Goal: Use online tool/utility

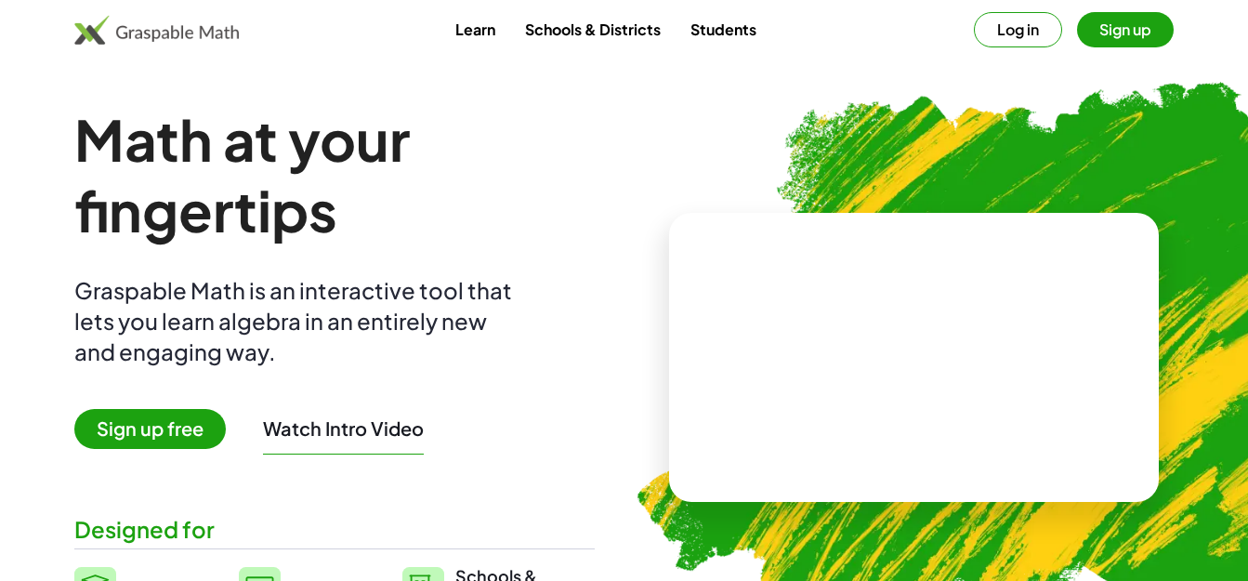
click at [848, 312] on video at bounding box center [913, 356] width 279 height 139
drag, startPoint x: 856, startPoint y: 330, endPoint x: 972, endPoint y: 339, distance: 116.5
click at [972, 339] on div at bounding box center [917, 338] width 176 height 69
click at [886, 342] on div at bounding box center [917, 338] width 176 height 69
click at [867, 434] on button "Reset" at bounding box center [841, 428] width 71 height 33
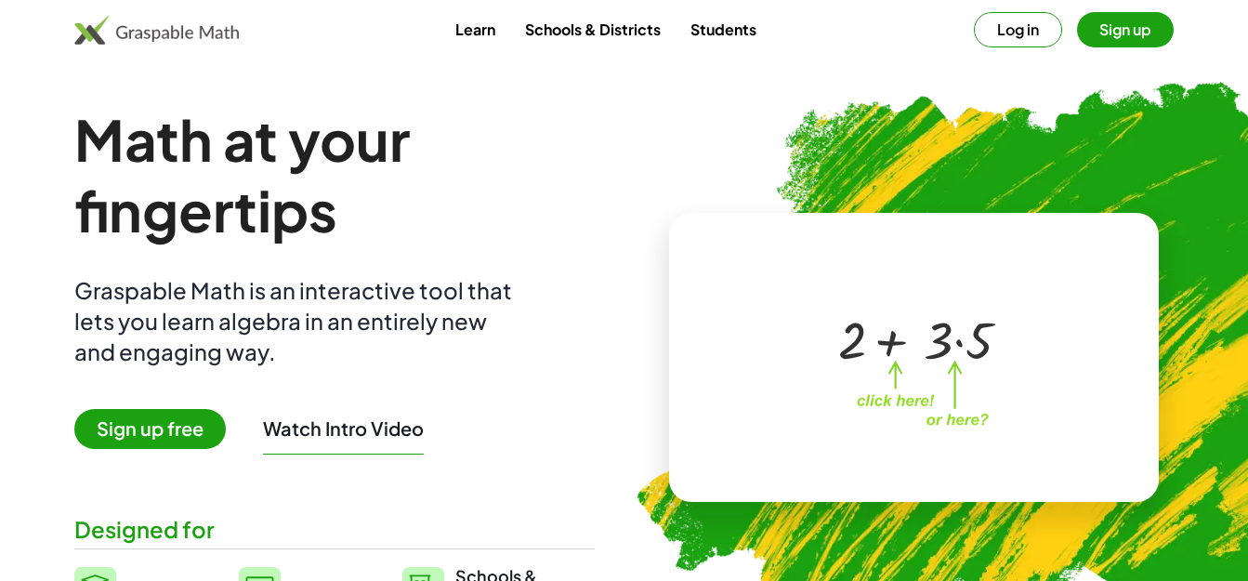
click at [954, 349] on div at bounding box center [917, 338] width 176 height 69
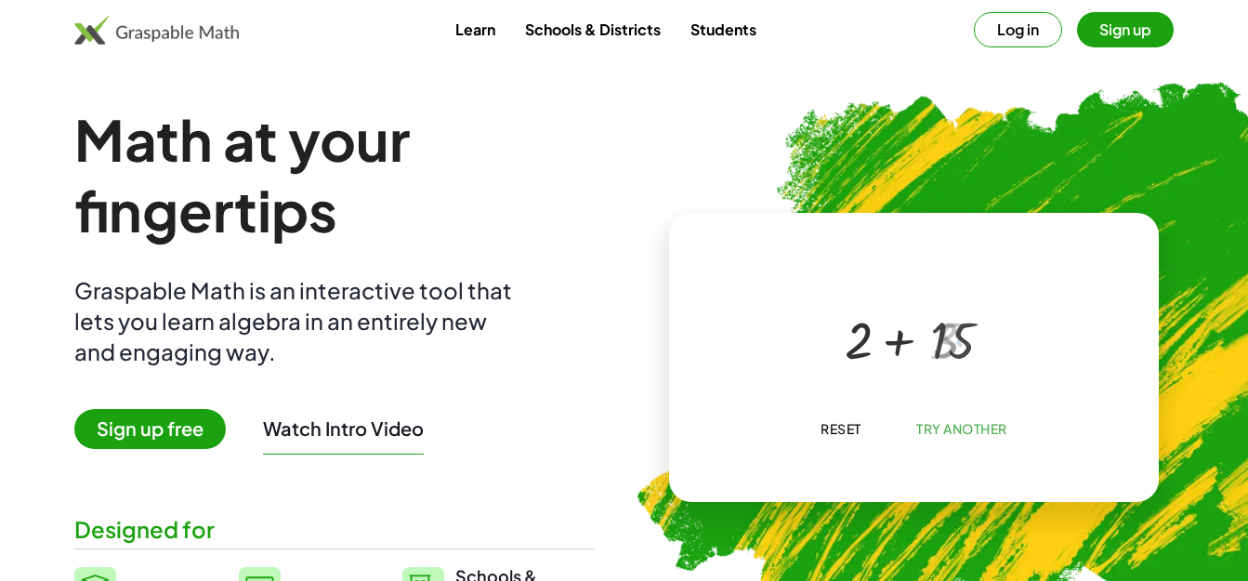
click at [917, 345] on div at bounding box center [917, 338] width 164 height 69
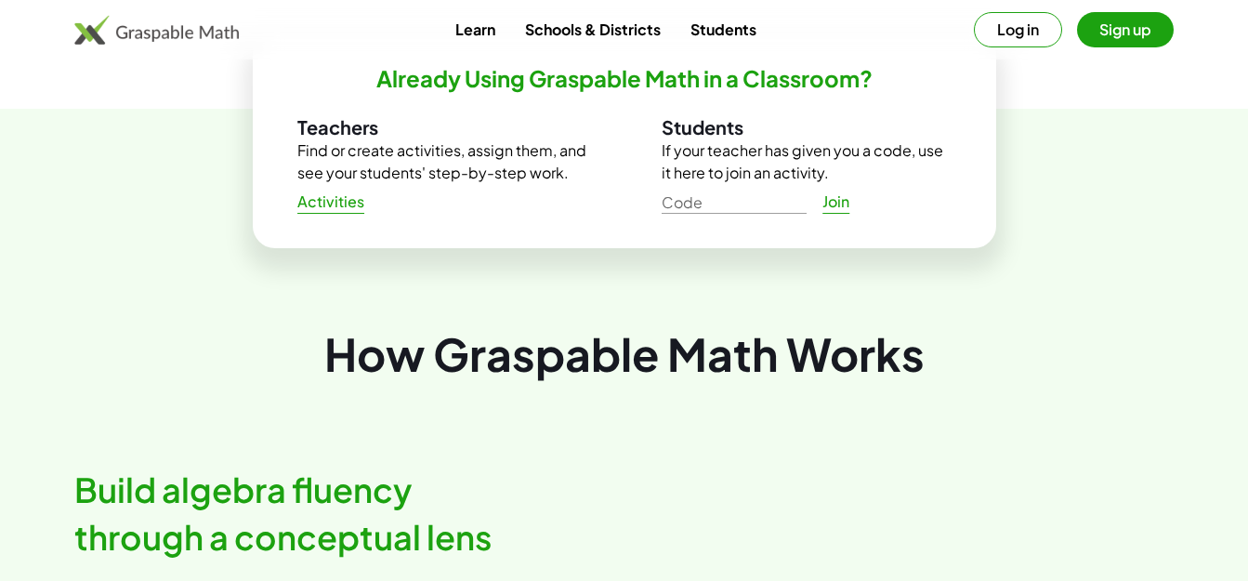
scroll to position [93, 0]
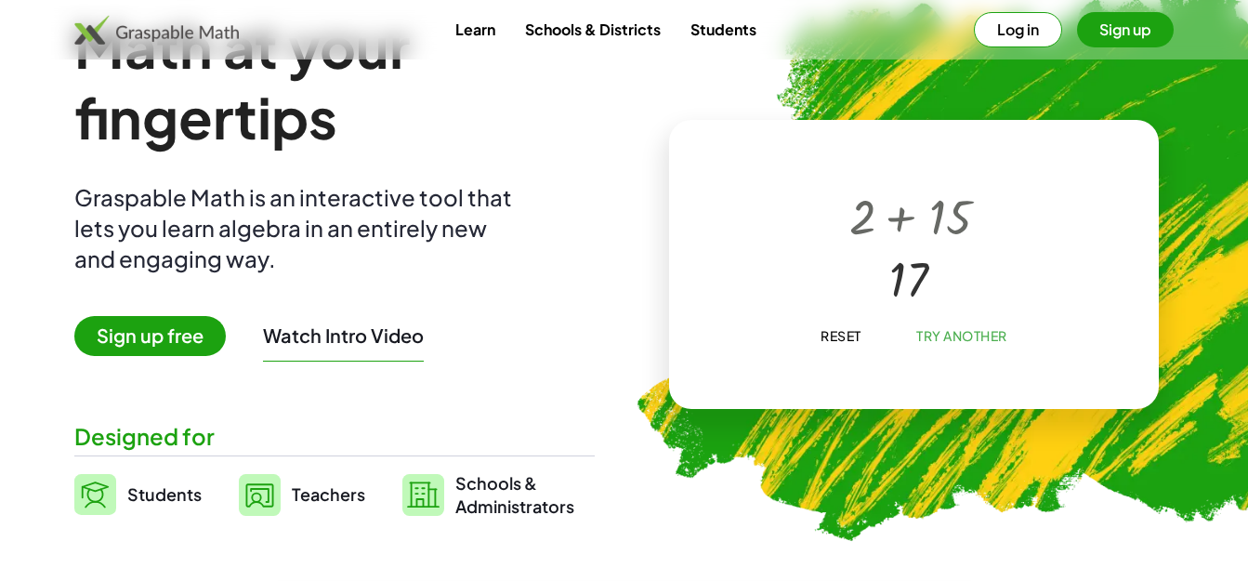
click at [961, 340] on span "Try Another" at bounding box center [961, 335] width 91 height 17
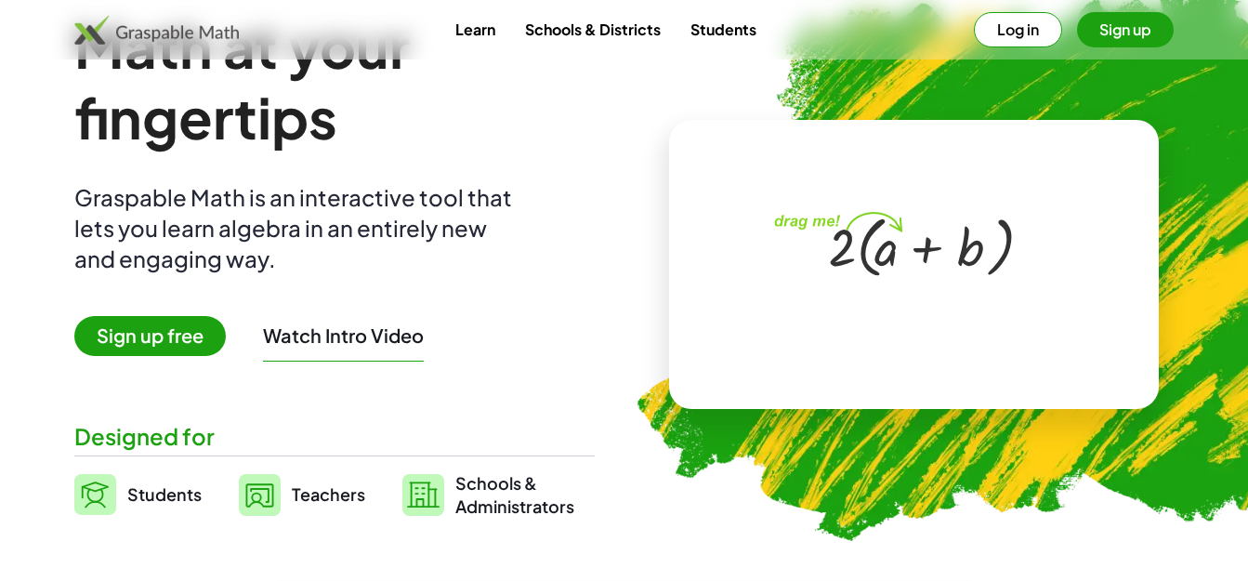
scroll to position [0, 0]
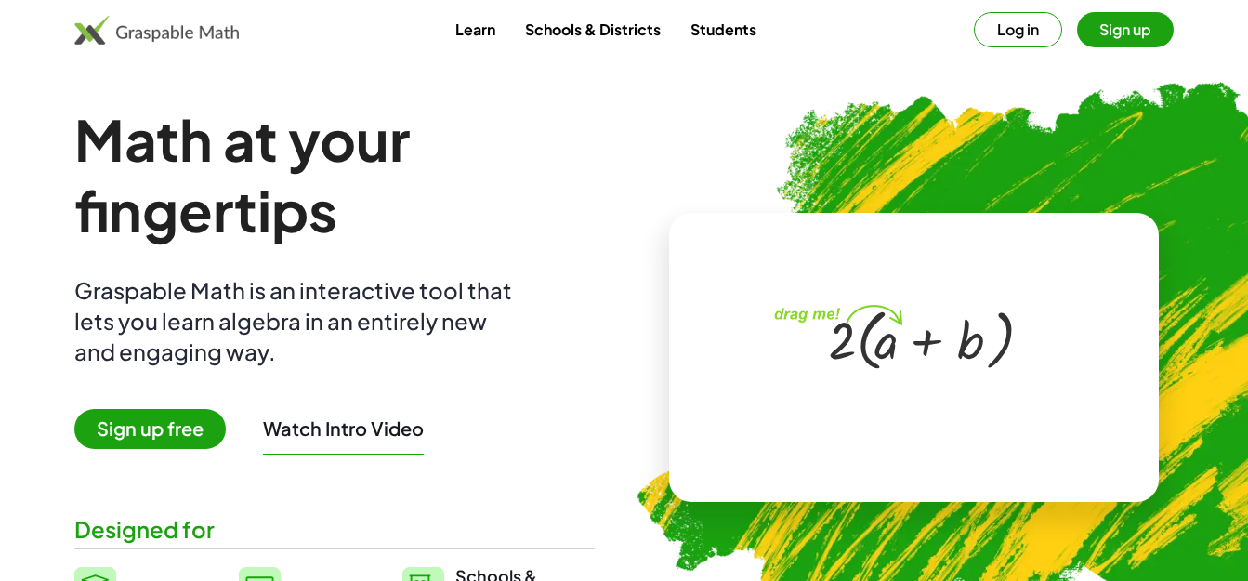
click at [840, 356] on div at bounding box center [917, 338] width 199 height 76
drag, startPoint x: 841, startPoint y: 352, endPoint x: 881, endPoint y: 351, distance: 40.0
click at [881, 351] on div at bounding box center [917, 338] width 199 height 76
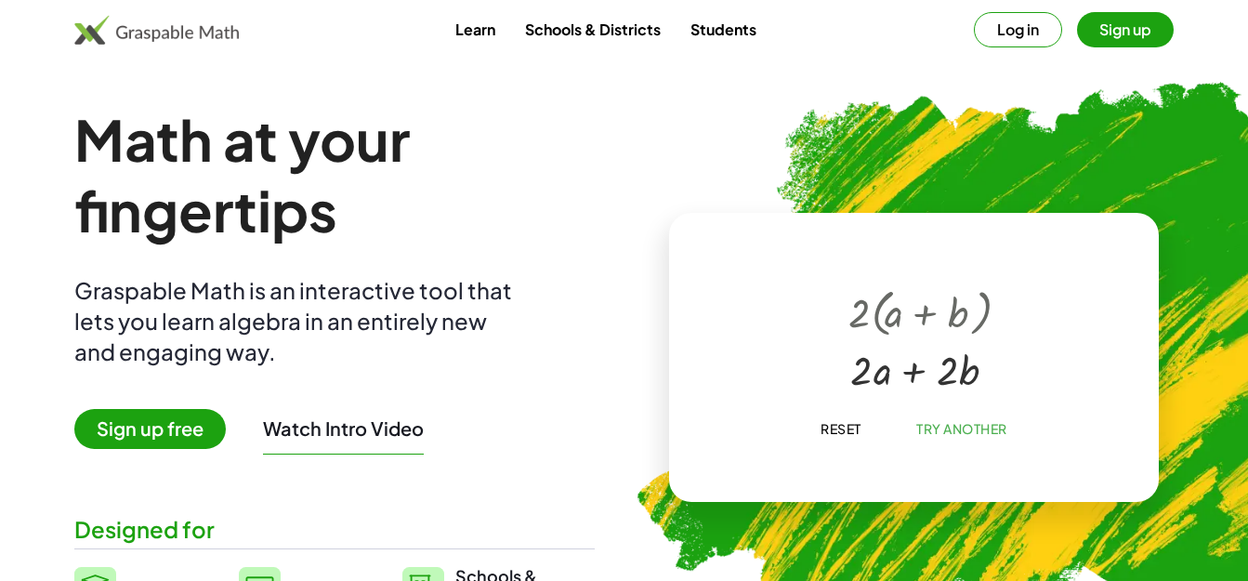
click at [916, 375] on div at bounding box center [917, 368] width 156 height 55
click at [949, 437] on span "Try Another" at bounding box center [961, 428] width 91 height 17
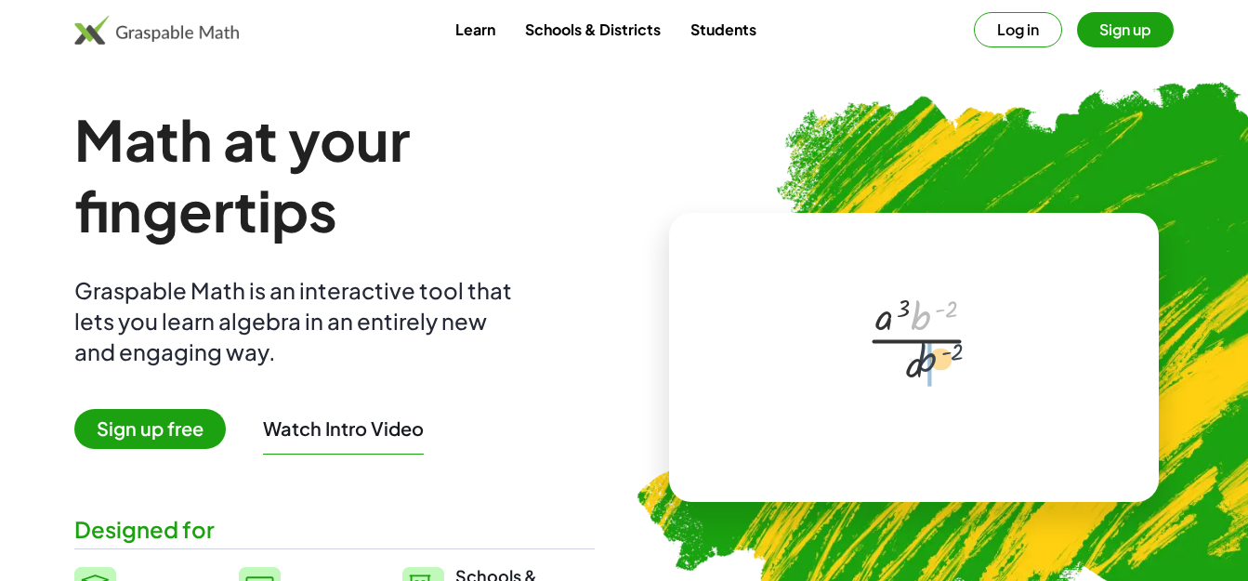
drag, startPoint x: 924, startPoint y: 333, endPoint x: 922, endPoint y: 374, distance: 41.0
click at [922, 374] on div at bounding box center [917, 337] width 118 height 101
drag, startPoint x: 913, startPoint y: 360, endPoint x: 900, endPoint y: 386, distance: 29.1
click at [900, 386] on div at bounding box center [916, 366] width 69 height 57
click at [867, 425] on button "Reset" at bounding box center [841, 428] width 71 height 33
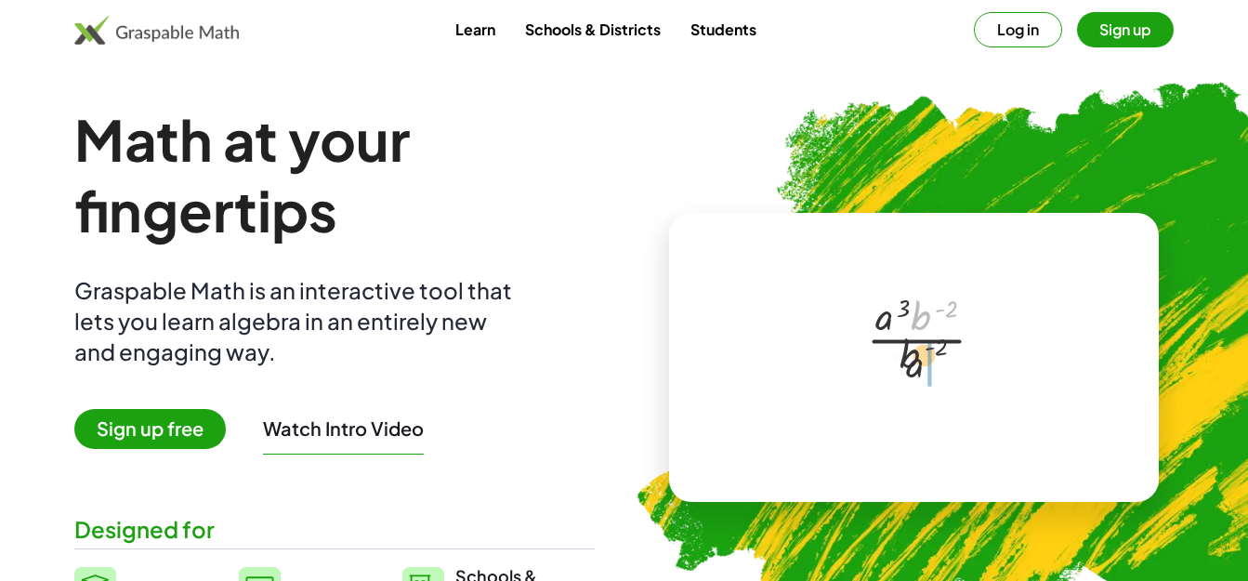
drag, startPoint x: 923, startPoint y: 321, endPoint x: 911, endPoint y: 365, distance: 46.2
click at [911, 365] on div at bounding box center [917, 337] width 118 height 101
drag, startPoint x: 911, startPoint y: 360, endPoint x: 904, endPoint y: 382, distance: 22.6
click at [856, 429] on span "Reset" at bounding box center [840, 428] width 41 height 17
drag, startPoint x: 913, startPoint y: 319, endPoint x: 920, endPoint y: 367, distance: 48.7
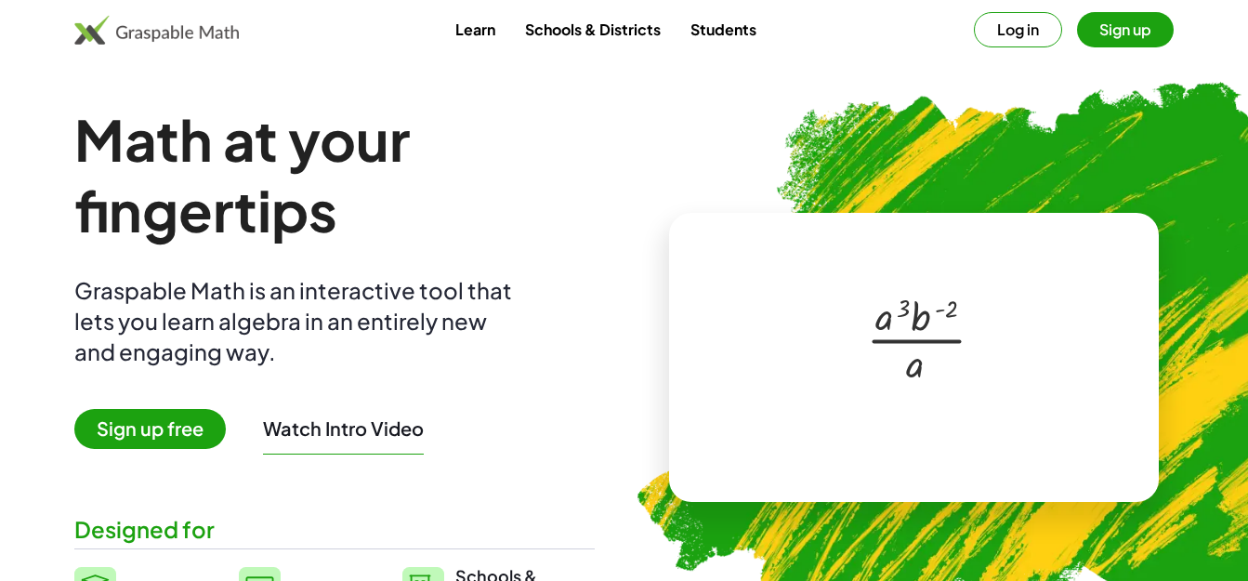
click at [920, 367] on div at bounding box center [917, 337] width 118 height 101
click at [901, 374] on div at bounding box center [917, 337] width 95 height 101
click at [904, 390] on div at bounding box center [917, 368] width 72 height 59
click at [914, 360] on div at bounding box center [917, 368] width 72 height 59
drag, startPoint x: 921, startPoint y: 359, endPoint x: 905, endPoint y: 389, distance: 34.5
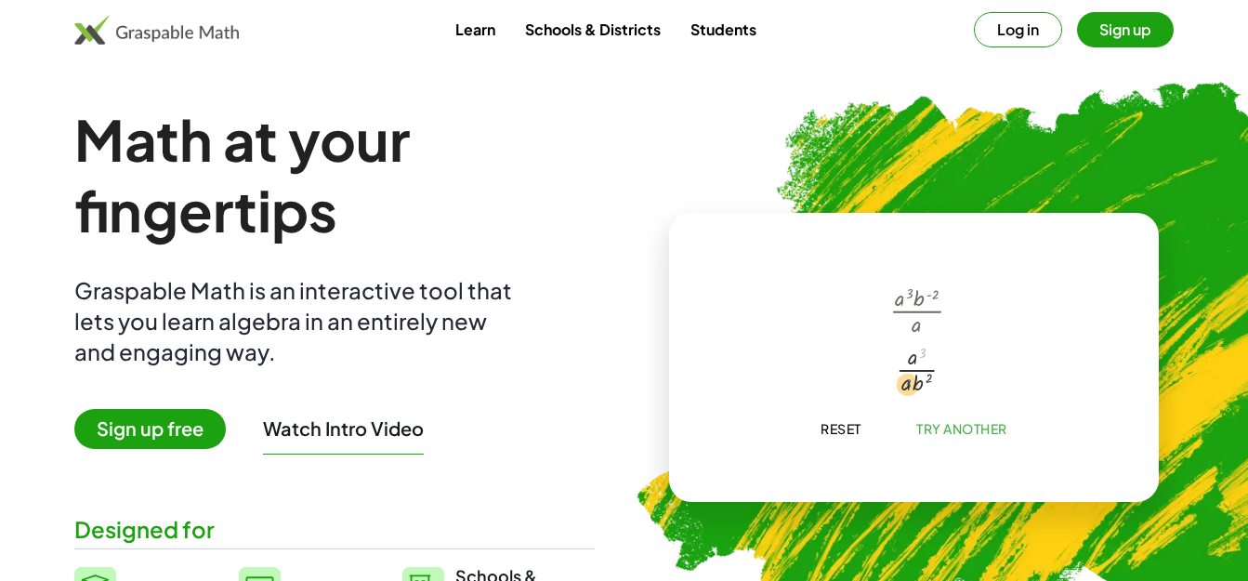
click at [905, 389] on div at bounding box center [917, 368] width 72 height 59
click at [908, 382] on div at bounding box center [917, 368] width 72 height 59
drag, startPoint x: 913, startPoint y: 363, endPoint x: 911, endPoint y: 373, distance: 9.7
drag, startPoint x: 905, startPoint y: 387, endPoint x: 911, endPoint y: 373, distance: 15.4
click at [911, 373] on div at bounding box center [916, 375] width 47 height 36
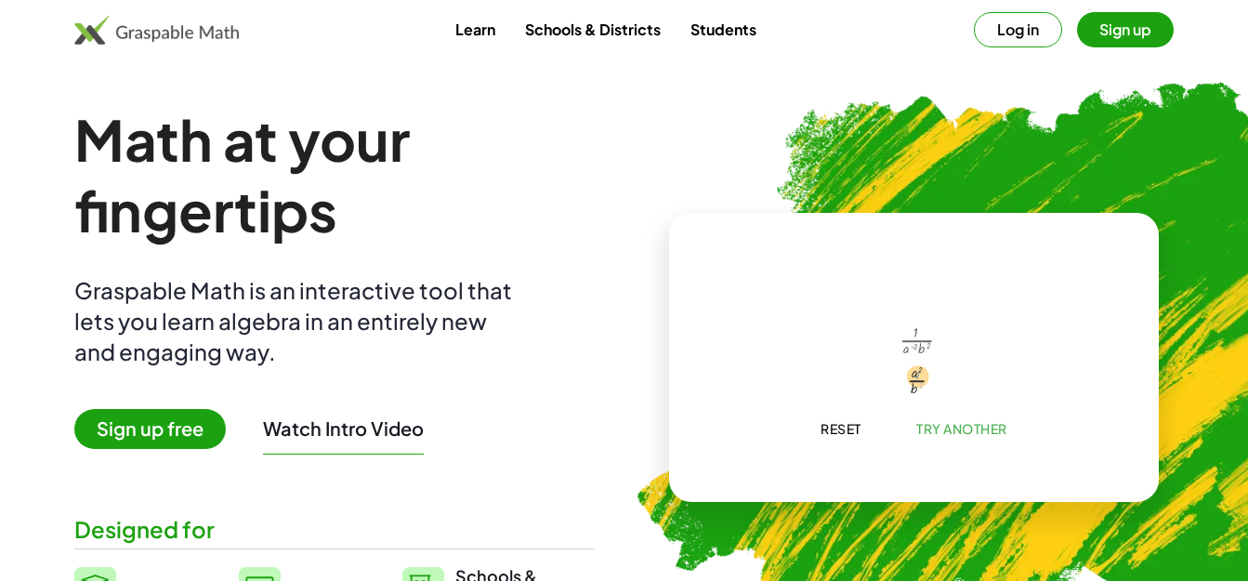
drag, startPoint x: 923, startPoint y: 385, endPoint x: 922, endPoint y: 374, distance: 11.2
click at [922, 374] on div at bounding box center [916, 379] width 51 height 40
drag, startPoint x: 923, startPoint y: 375, endPoint x: 923, endPoint y: 395, distance: 19.5
click at [923, 395] on div at bounding box center [916, 379] width 51 height 40
drag, startPoint x: 923, startPoint y: 390, endPoint x: 911, endPoint y: 392, distance: 12.2
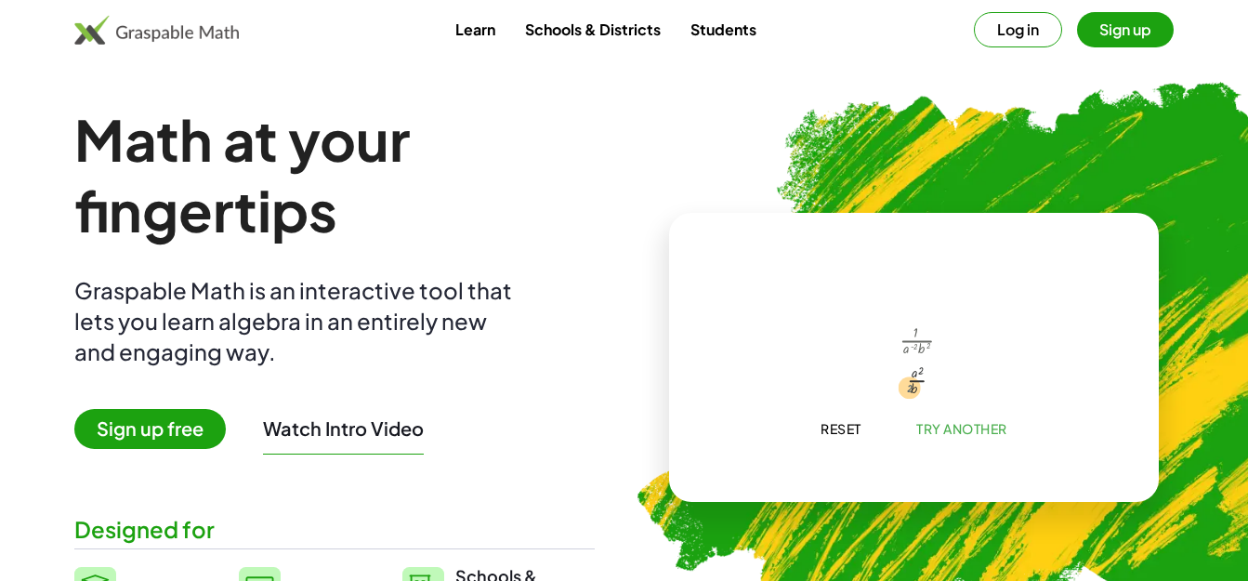
click at [911, 392] on div at bounding box center [916, 379] width 51 height 40
drag, startPoint x: 923, startPoint y: 376, endPoint x: 911, endPoint y: 374, distance: 11.5
click at [911, 374] on div at bounding box center [916, 379] width 51 height 40
click at [919, 375] on div at bounding box center [916, 379] width 51 height 40
click at [850, 428] on span "Reset" at bounding box center [840, 428] width 41 height 17
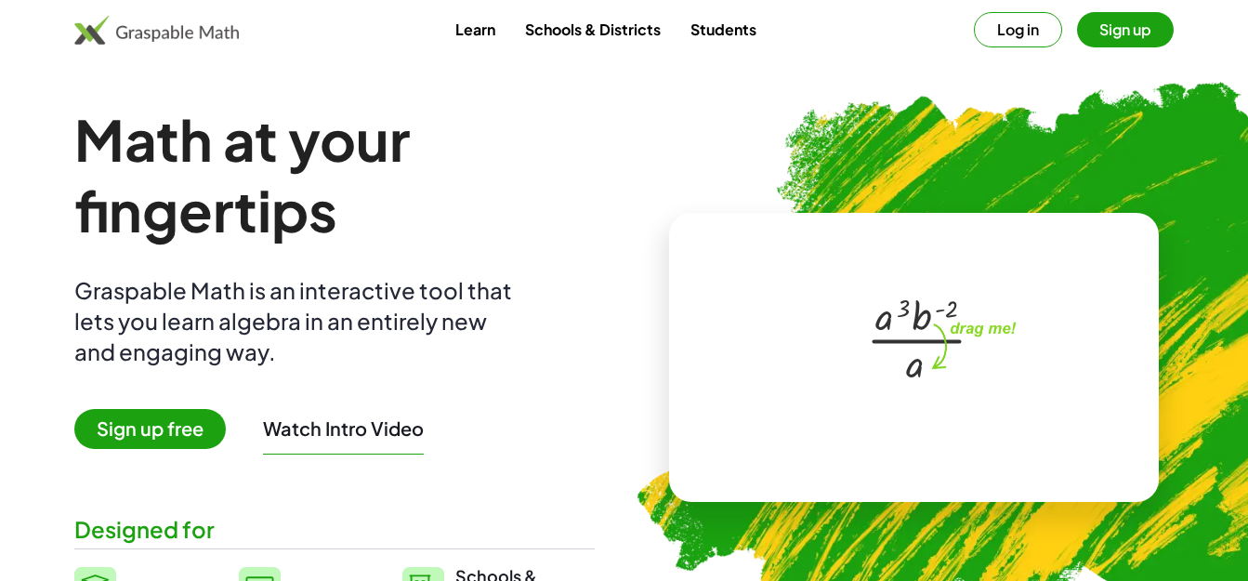
click at [921, 329] on div at bounding box center [917, 337] width 118 height 101
drag, startPoint x: 915, startPoint y: 324, endPoint x: 911, endPoint y: 378, distance: 54.1
click at [911, 378] on div at bounding box center [917, 337] width 118 height 101
click at [911, 373] on div at bounding box center [916, 366] width 69 height 57
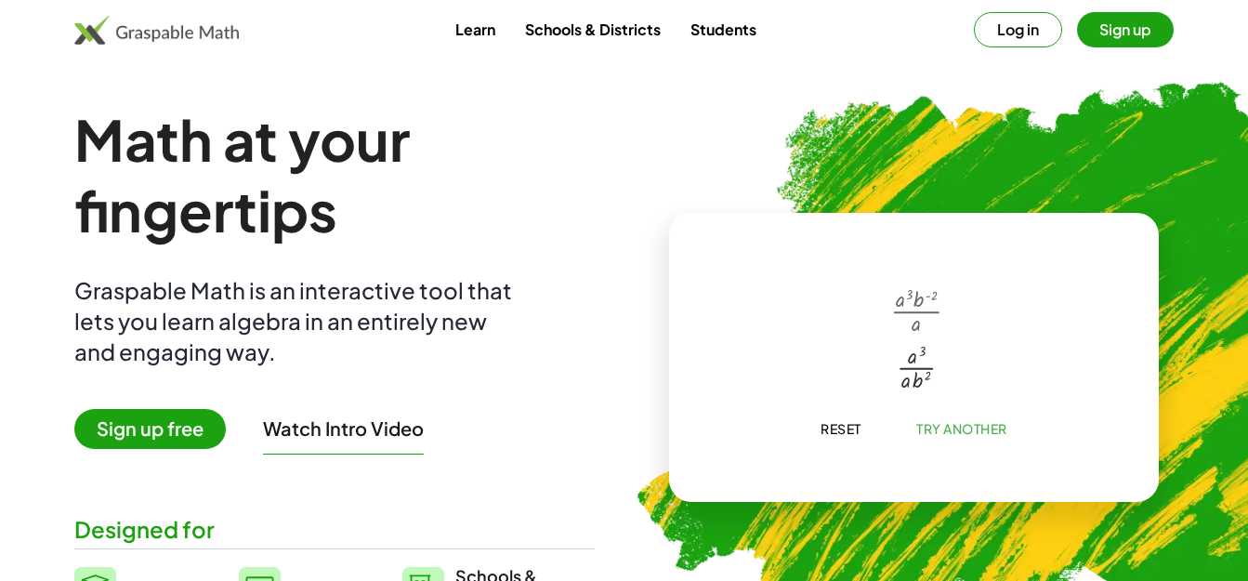
click at [911, 373] on div at bounding box center [916, 366] width 69 height 57
click at [907, 366] on div at bounding box center [916, 366] width 69 height 57
drag, startPoint x: 922, startPoint y: 355, endPoint x: 907, endPoint y: 378, distance: 27.6
click at [904, 387] on div at bounding box center [916, 366] width 69 height 57
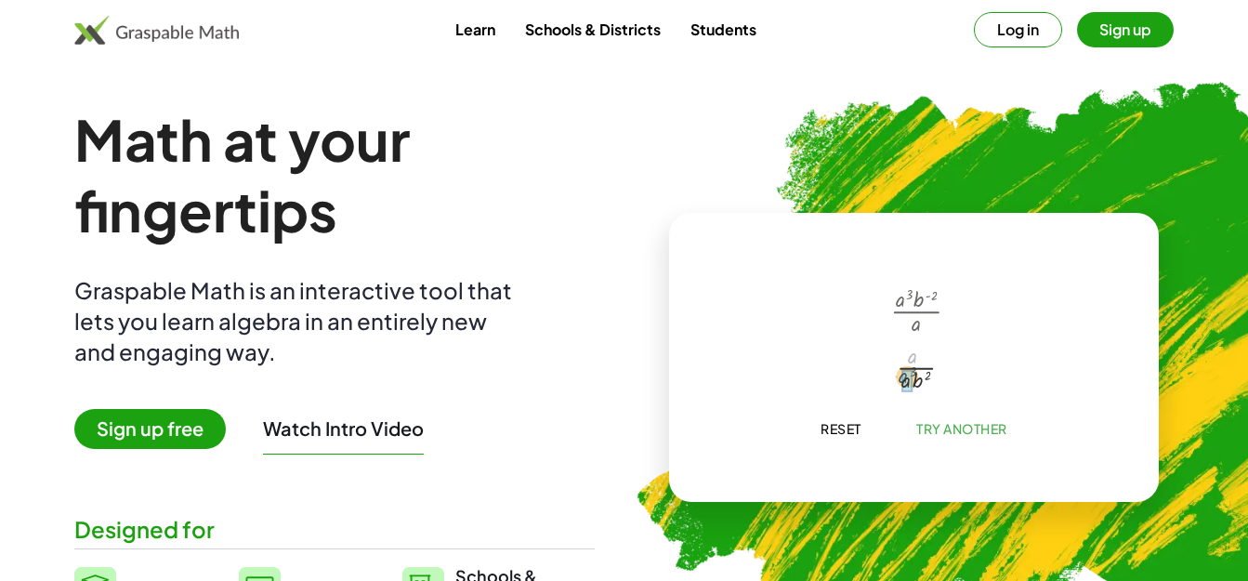
drag, startPoint x: 911, startPoint y: 361, endPoint x: 905, endPoint y: 373, distance: 12.9
click at [913, 387] on div at bounding box center [916, 375] width 76 height 63
click at [916, 377] on div at bounding box center [917, 367] width 72 height 59
click at [928, 377] on div at bounding box center [917, 367] width 72 height 59
click at [934, 378] on div at bounding box center [917, 367] width 72 height 59
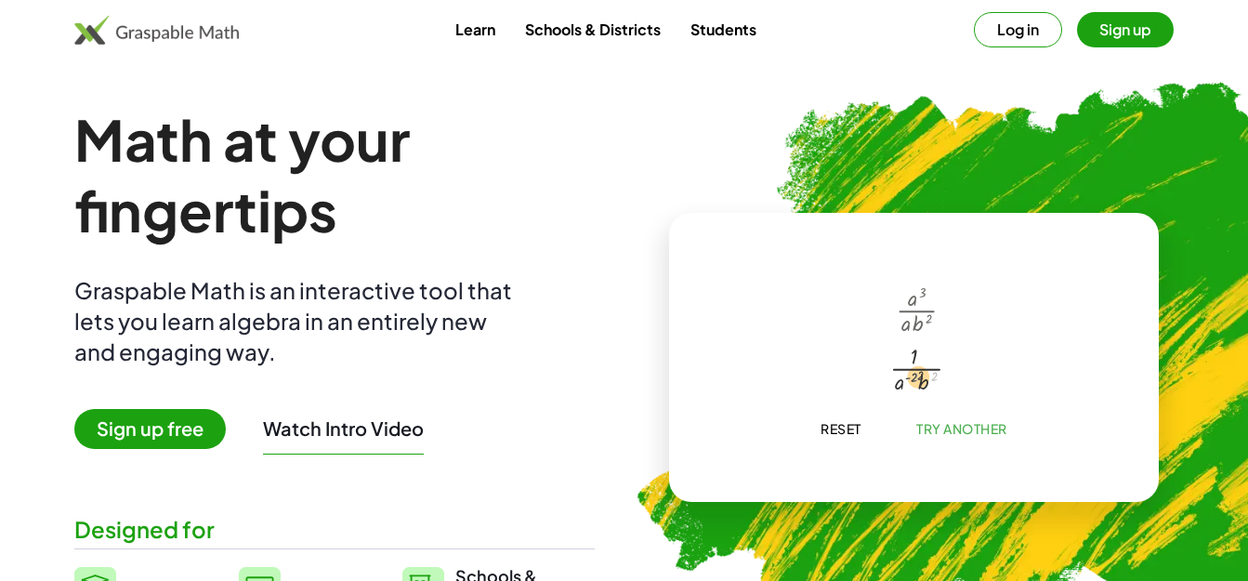
drag, startPoint x: 942, startPoint y: 380, endPoint x: 915, endPoint y: 380, distance: 26.9
click at [915, 380] on div at bounding box center [917, 367] width 72 height 59
drag, startPoint x: 902, startPoint y: 389, endPoint x: 916, endPoint y: 364, distance: 28.7
click at [916, 364] on div at bounding box center [917, 367] width 72 height 59
click at [916, 376] on div at bounding box center [916, 375] width 47 height 36
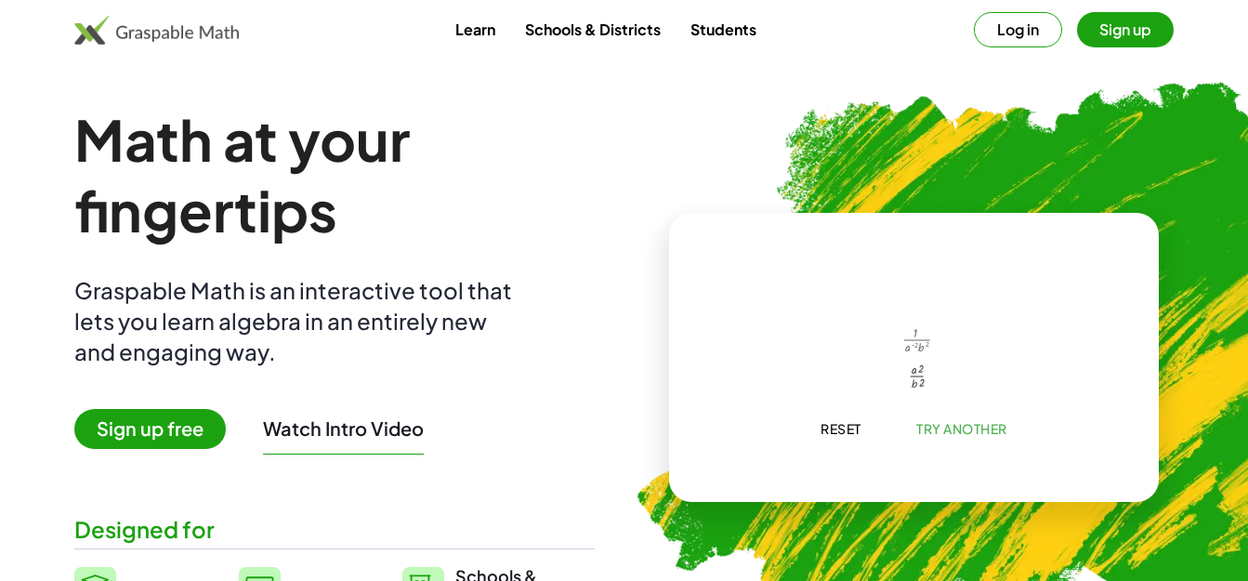
click at [915, 372] on div at bounding box center [916, 375] width 47 height 36
click at [921, 374] on div at bounding box center [916, 375] width 47 height 36
click at [926, 369] on div at bounding box center [916, 375] width 47 height 36
click at [937, 424] on span "Try Another" at bounding box center [961, 428] width 91 height 17
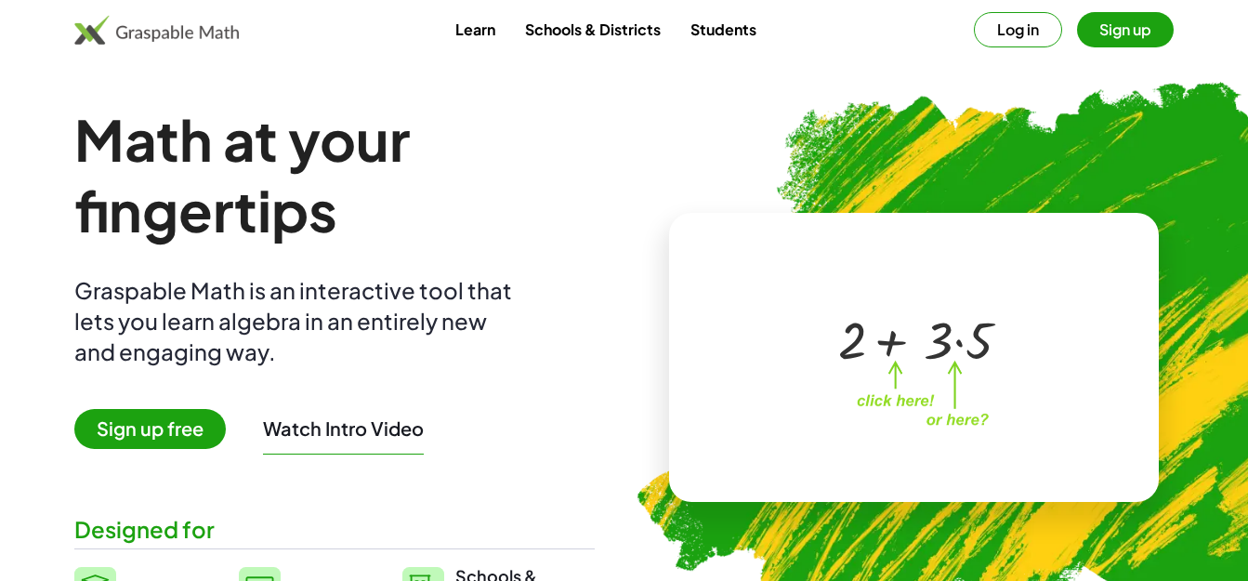
drag, startPoint x: 230, startPoint y: 411, endPoint x: 439, endPoint y: 88, distance: 384.2
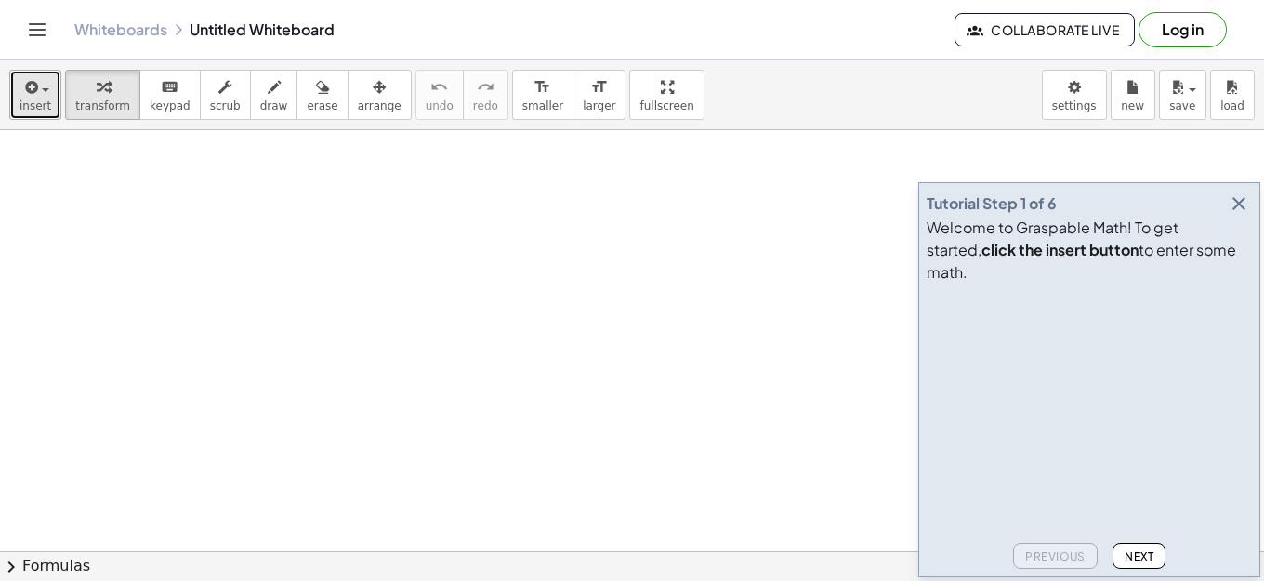
click at [49, 100] on span "insert" at bounding box center [36, 105] width 32 height 13
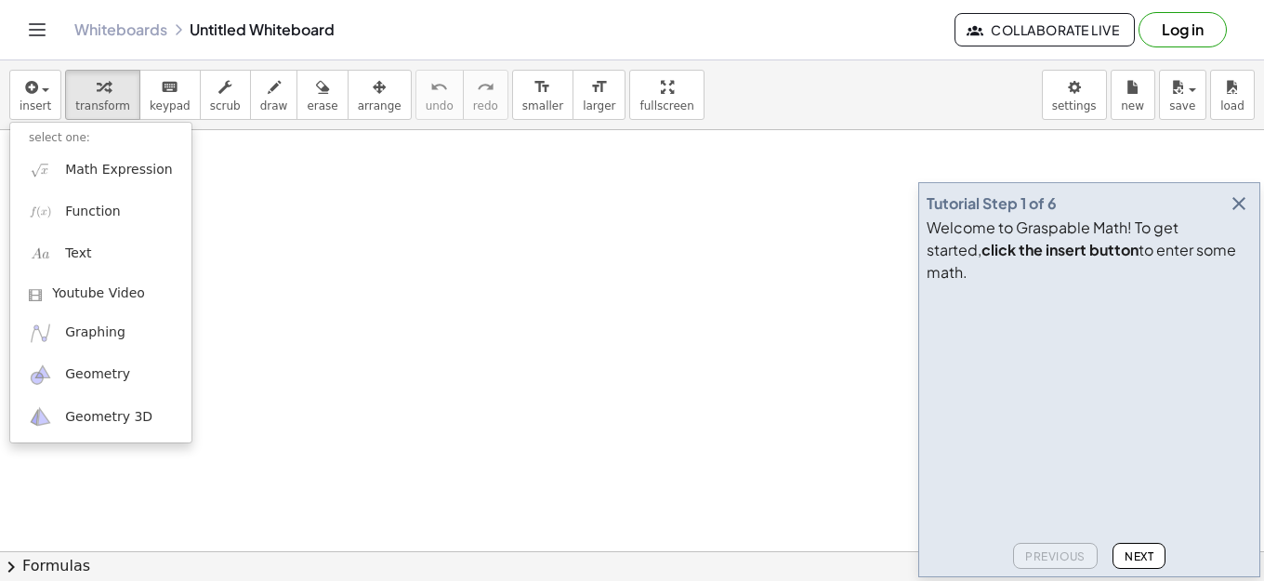
click at [1120, 557] on button "Next" at bounding box center [1138, 556] width 53 height 26
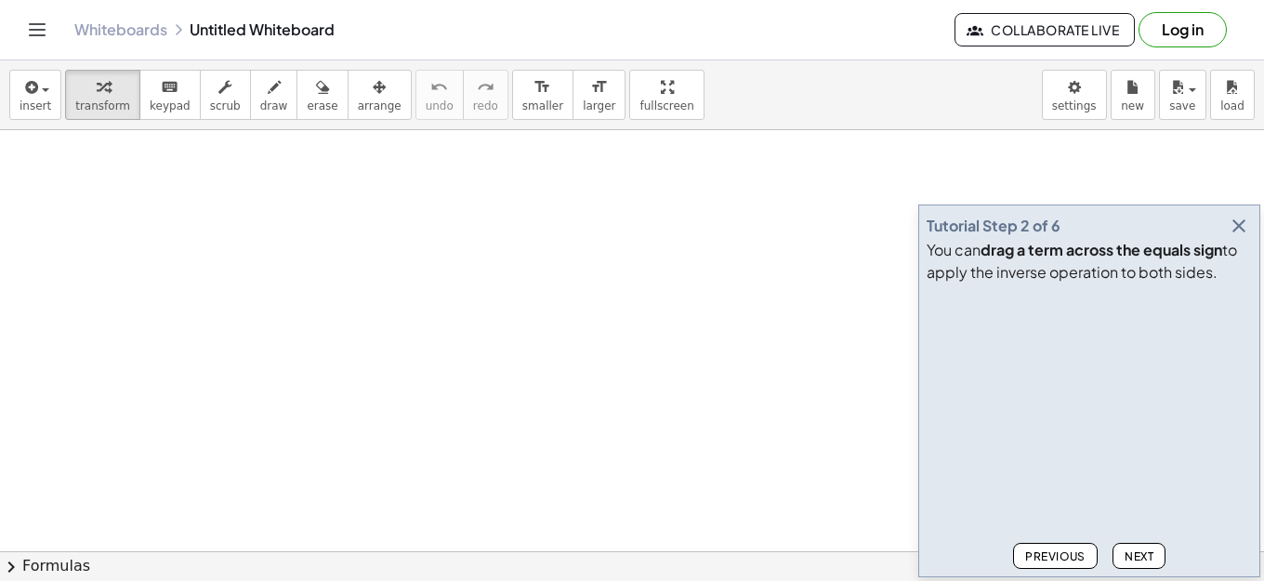
click at [1076, 559] on span "Previous" at bounding box center [1055, 556] width 60 height 14
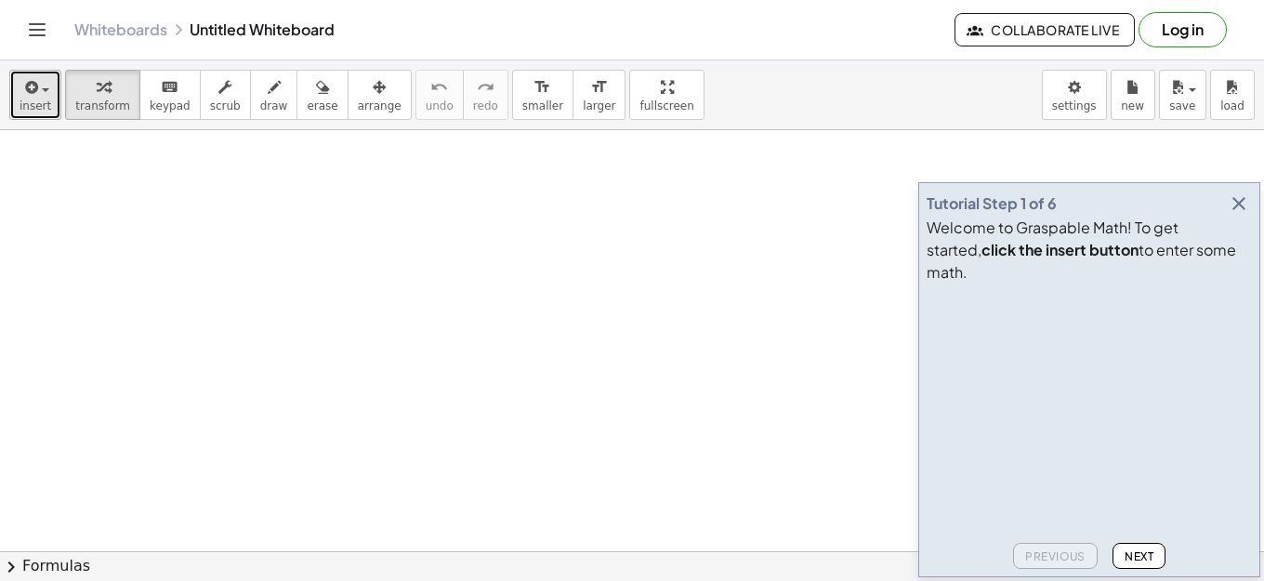
click at [16, 86] on button "insert" at bounding box center [35, 95] width 52 height 50
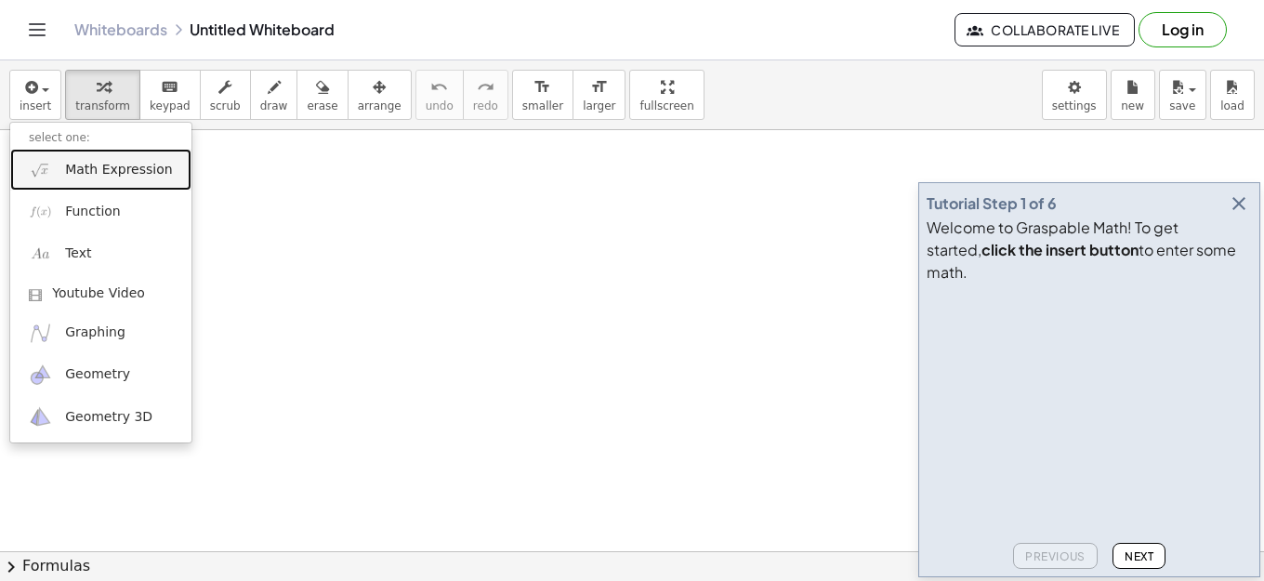
click at [63, 164] on link "Math Expression" at bounding box center [100, 170] width 181 height 42
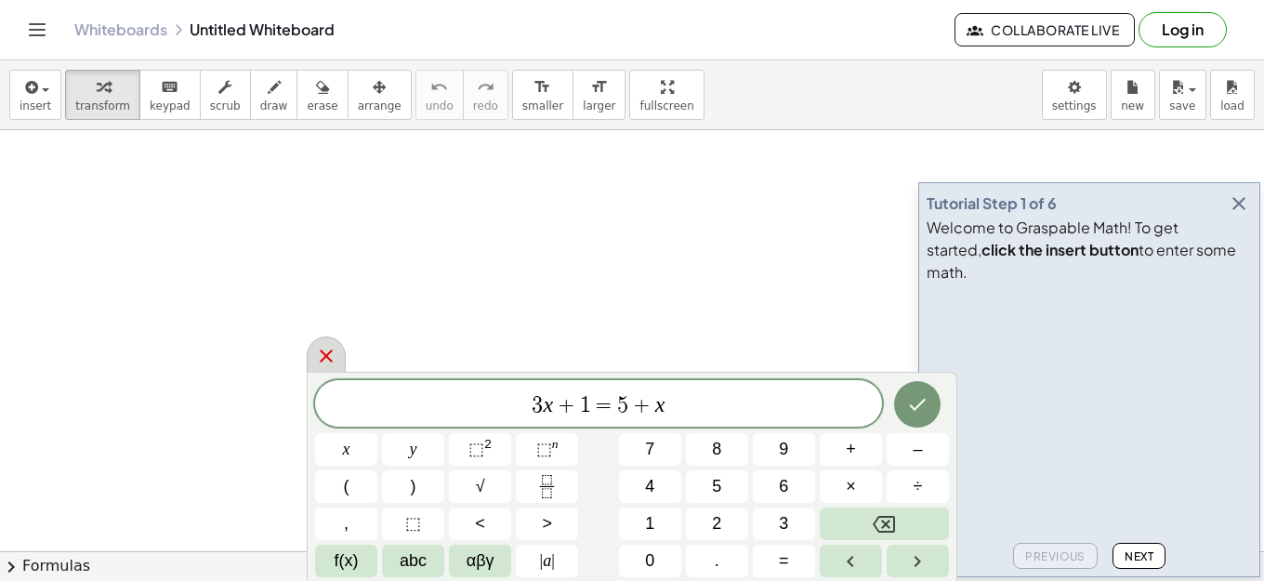
drag, startPoint x: 684, startPoint y: 407, endPoint x: 323, endPoint y: 369, distance: 362.5
click at [323, 372] on div "******** 3 x + 1 = 5 + x ​ x y ⬚ 2 ⬚ n 7 8 9 + – ( ) √ 4 5 6 × ÷ , ⬚ < > 1 2 3 …" at bounding box center [632, 476] width 650 height 209
click at [900, 404] on button "Done" at bounding box center [917, 404] width 46 height 46
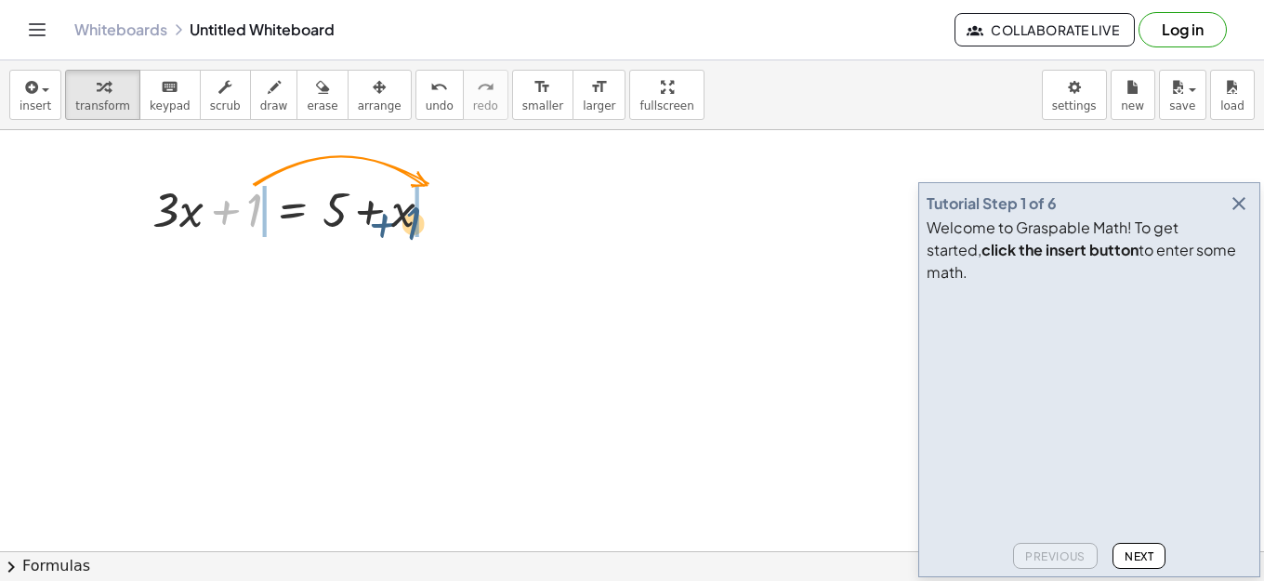
drag, startPoint x: 248, startPoint y: 216, endPoint x: 410, endPoint y: 229, distance: 162.2
click at [410, 229] on div at bounding box center [299, 208] width 313 height 63
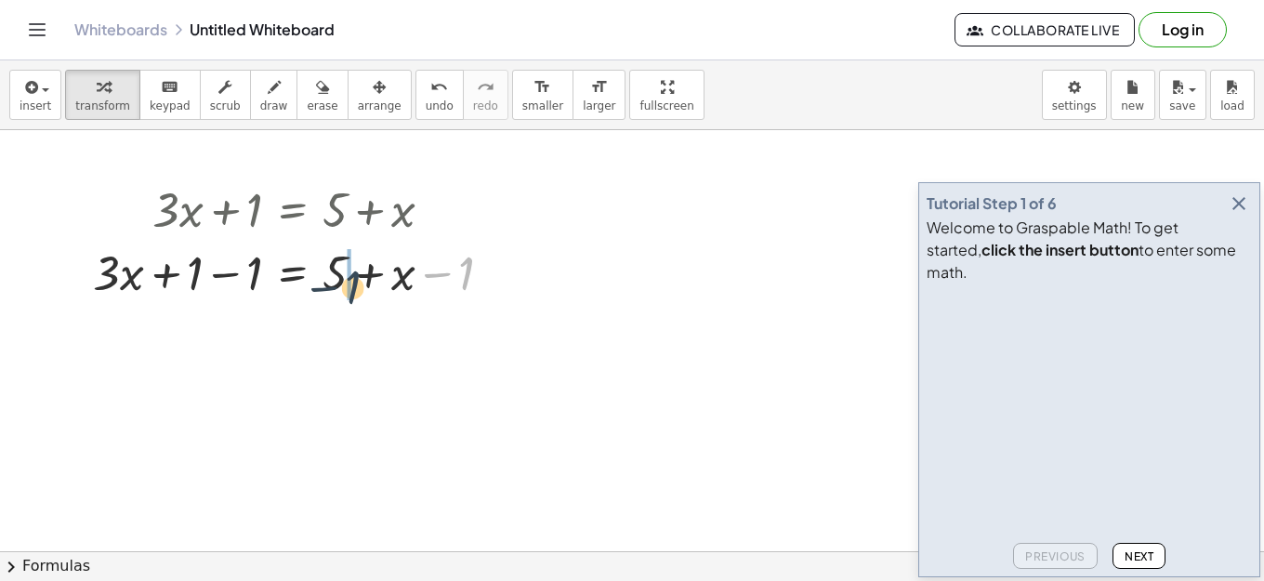
drag, startPoint x: 468, startPoint y: 274, endPoint x: 353, endPoint y: 288, distance: 116.0
click at [353, 288] on div at bounding box center [300, 271] width 432 height 63
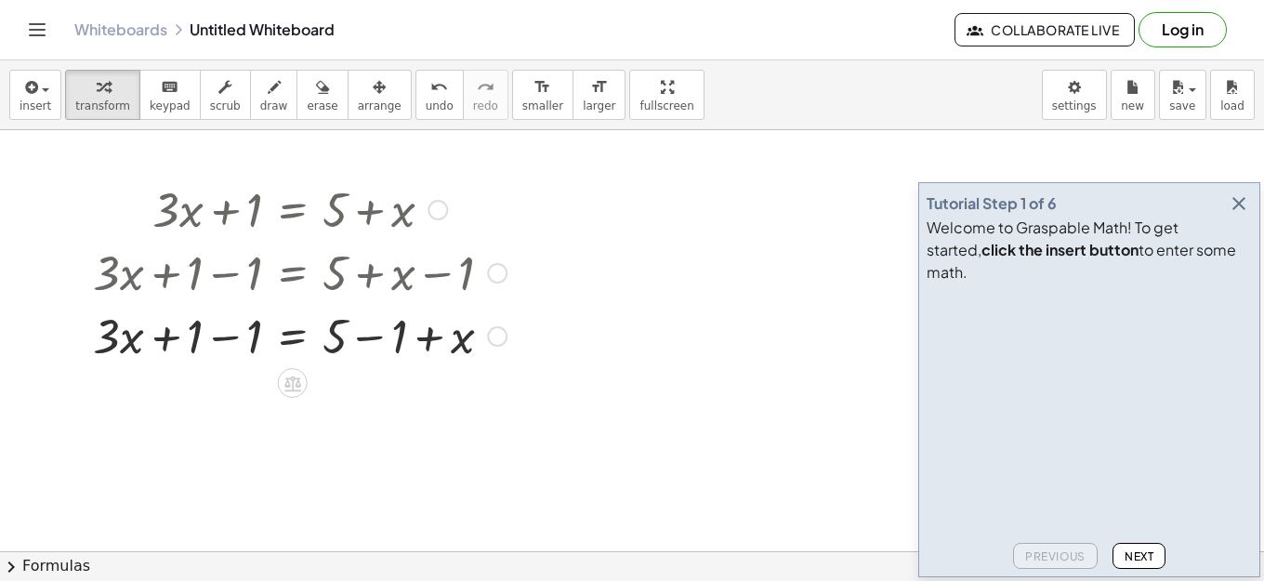
click at [366, 342] on div at bounding box center [300, 334] width 432 height 63
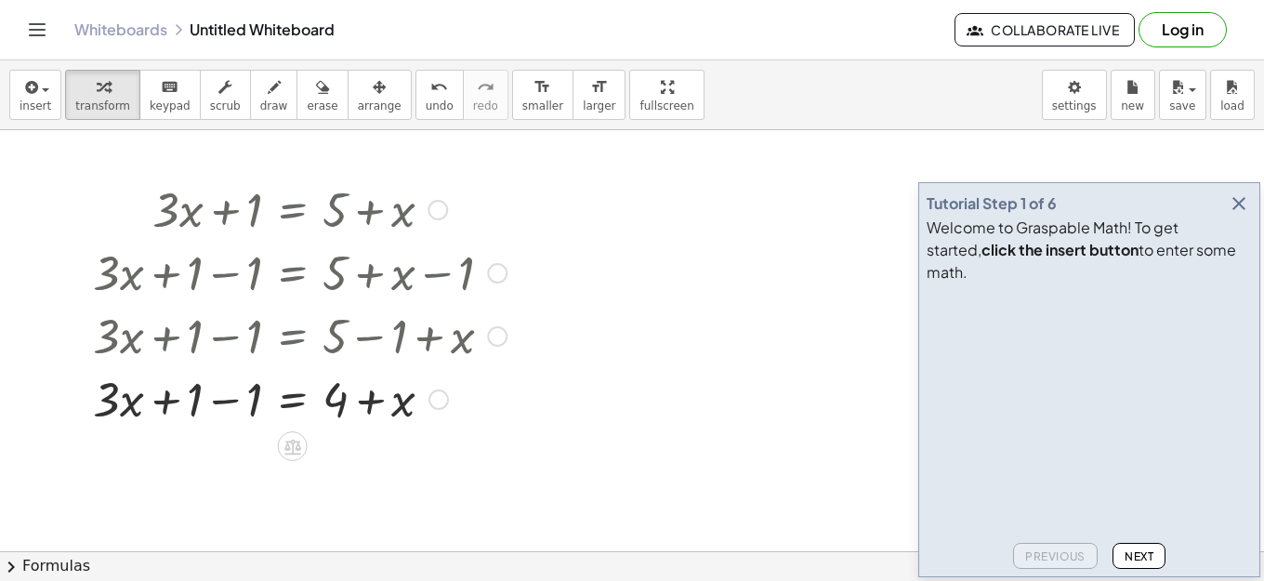
click at [222, 403] on div at bounding box center [300, 397] width 432 height 63
drag, startPoint x: 401, startPoint y: 413, endPoint x: 277, endPoint y: 427, distance: 125.4
click at [277, 427] on div at bounding box center [300, 397] width 432 height 63
click at [427, 410] on div at bounding box center [304, 397] width 440 height 63
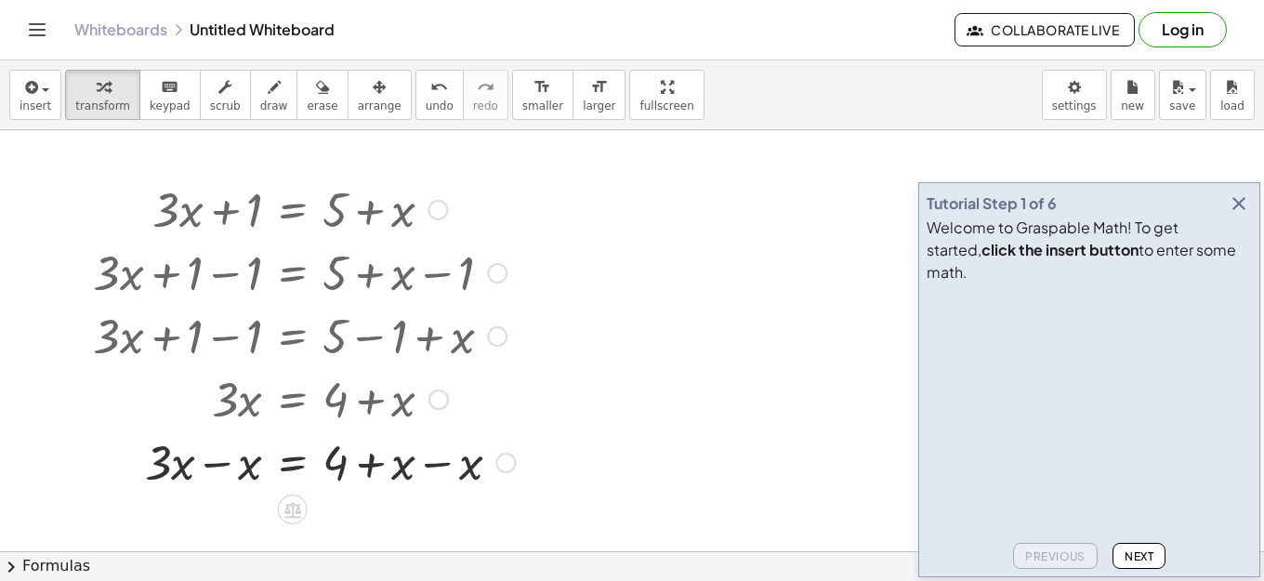
click at [424, 458] on div at bounding box center [304, 460] width 440 height 63
click at [207, 462] on div at bounding box center [300, 460] width 432 height 63
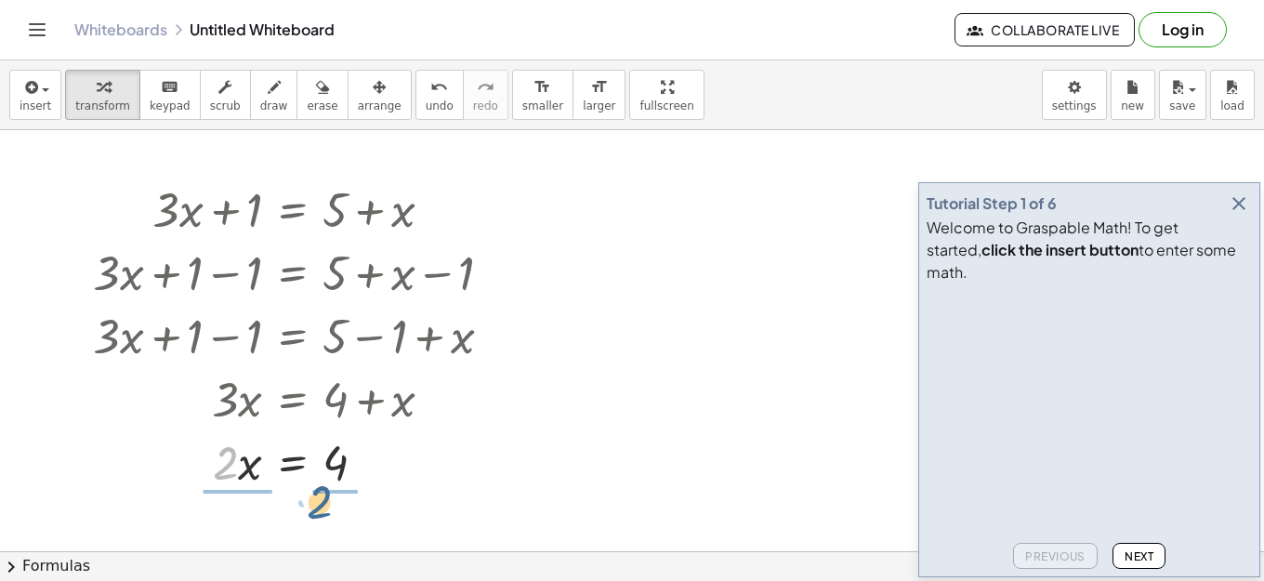
drag, startPoint x: 227, startPoint y: 468, endPoint x: 321, endPoint y: 507, distance: 102.5
click at [339, 470] on div at bounding box center [300, 460] width 432 height 93
drag, startPoint x: 226, startPoint y: 457, endPoint x: 237, endPoint y: 491, distance: 36.1
click at [237, 491] on div at bounding box center [300, 460] width 432 height 93
drag, startPoint x: 225, startPoint y: 448, endPoint x: 234, endPoint y: 470, distance: 24.2
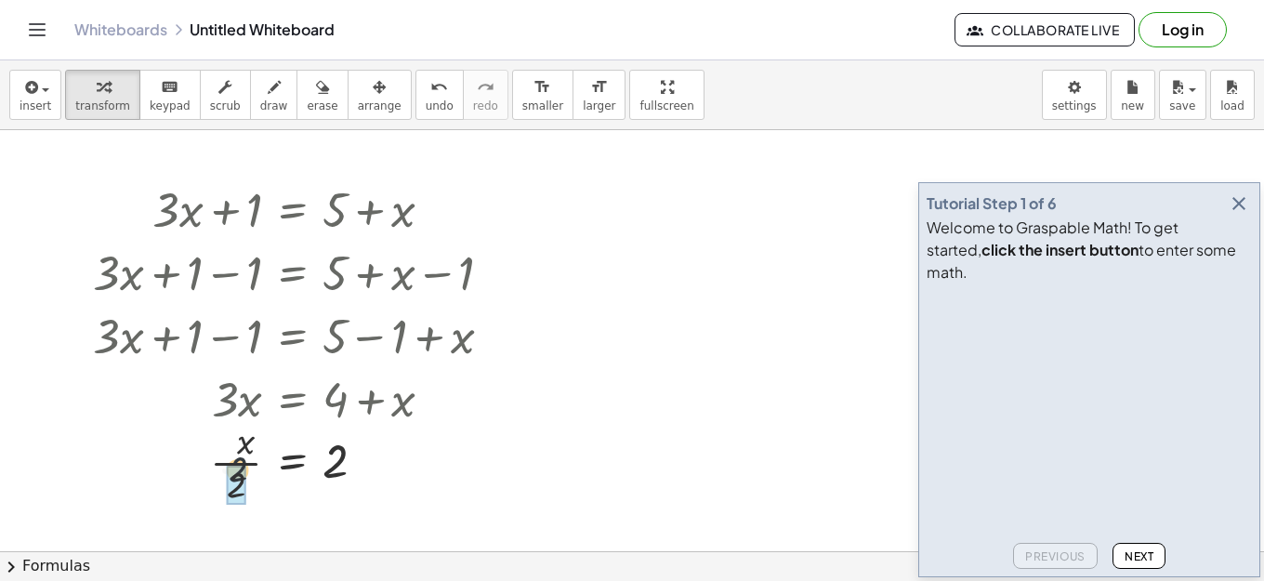
click at [236, 478] on div at bounding box center [300, 460] width 432 height 93
click at [289, 508] on icon at bounding box center [292, 509] width 17 height 16
click at [321, 513] on div "÷" at bounding box center [330, 508] width 30 height 30
click at [295, 467] on div at bounding box center [300, 460] width 432 height 93
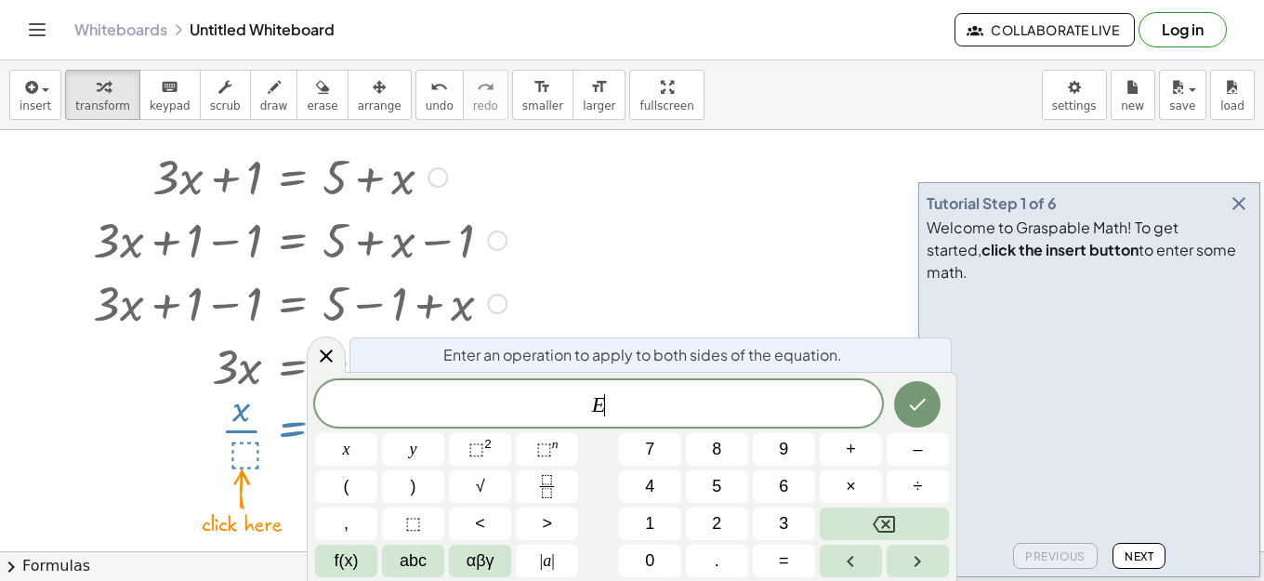
click at [714, 233] on div at bounding box center [632, 579] width 1264 height 963
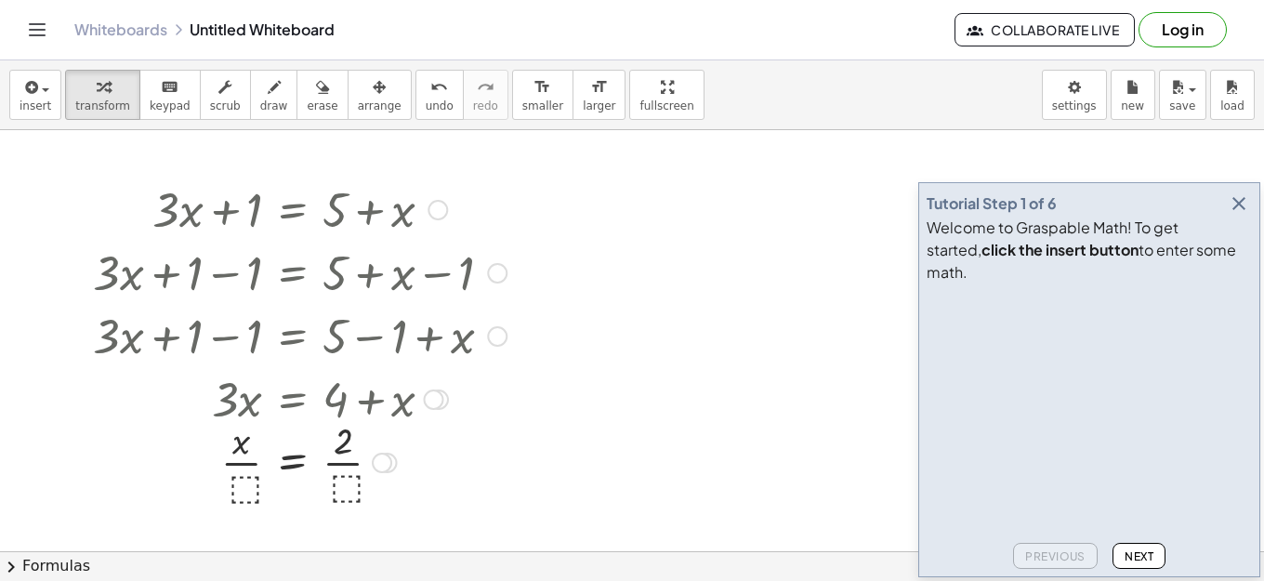
click at [242, 489] on div at bounding box center [300, 460] width 432 height 93
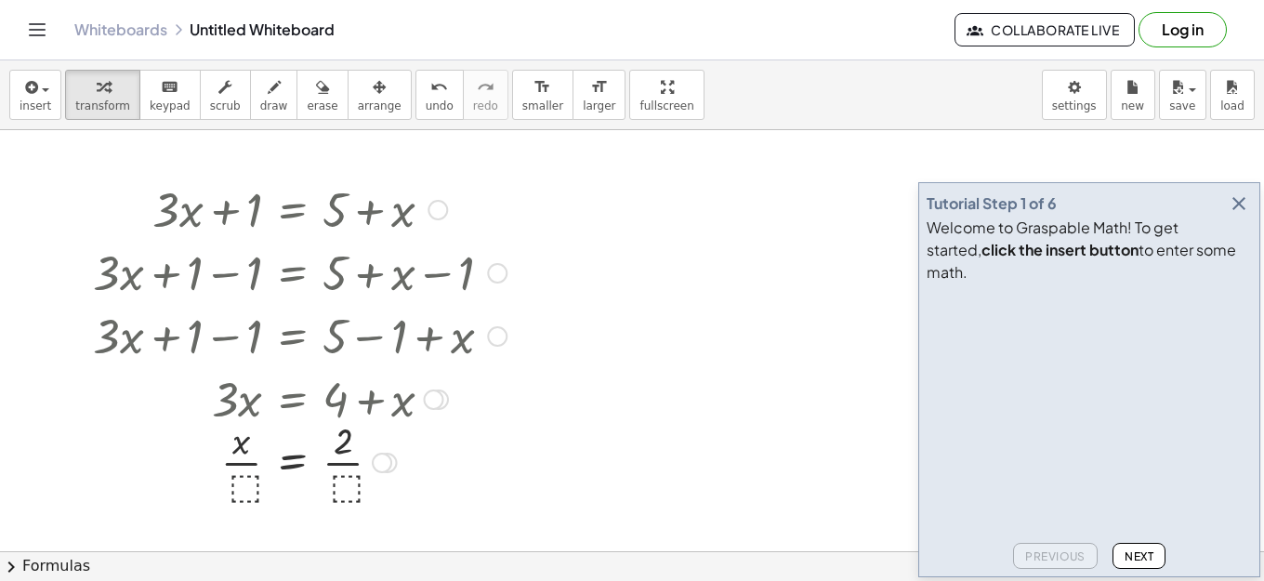
click at [347, 477] on div at bounding box center [300, 460] width 432 height 93
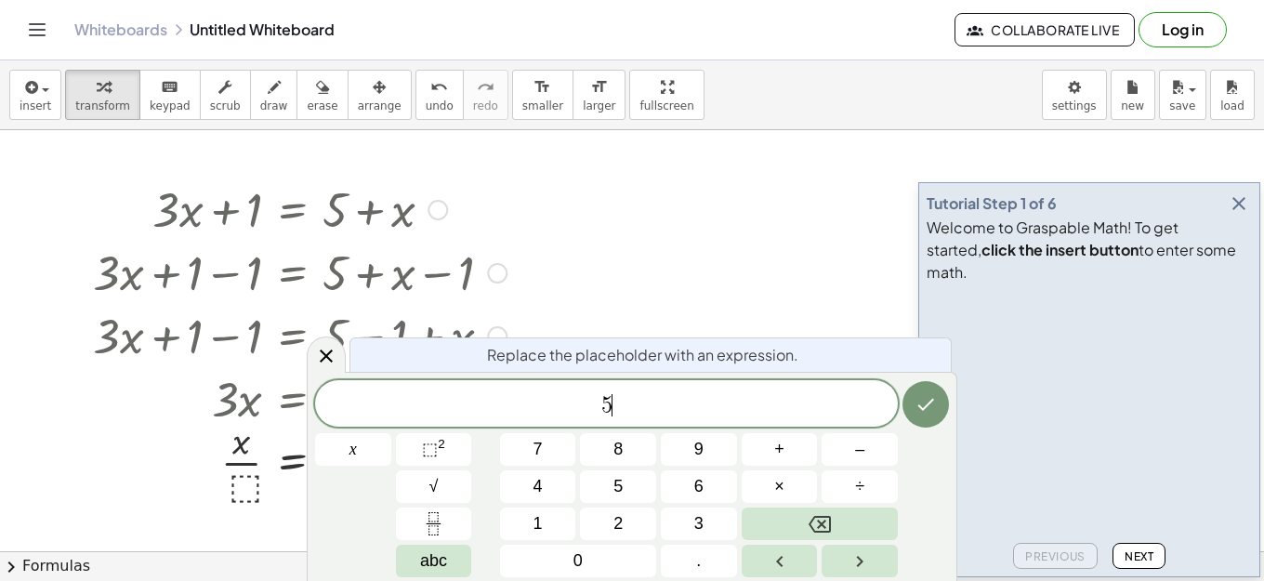
click at [956, 423] on div "Replace the placeholder with an expression. 5 ​ x 7 8 9 + – 4 5 6 × ÷ ⬚ 2 √ abc…" at bounding box center [632, 476] width 650 height 209
click at [929, 415] on button "Done" at bounding box center [925, 404] width 46 height 46
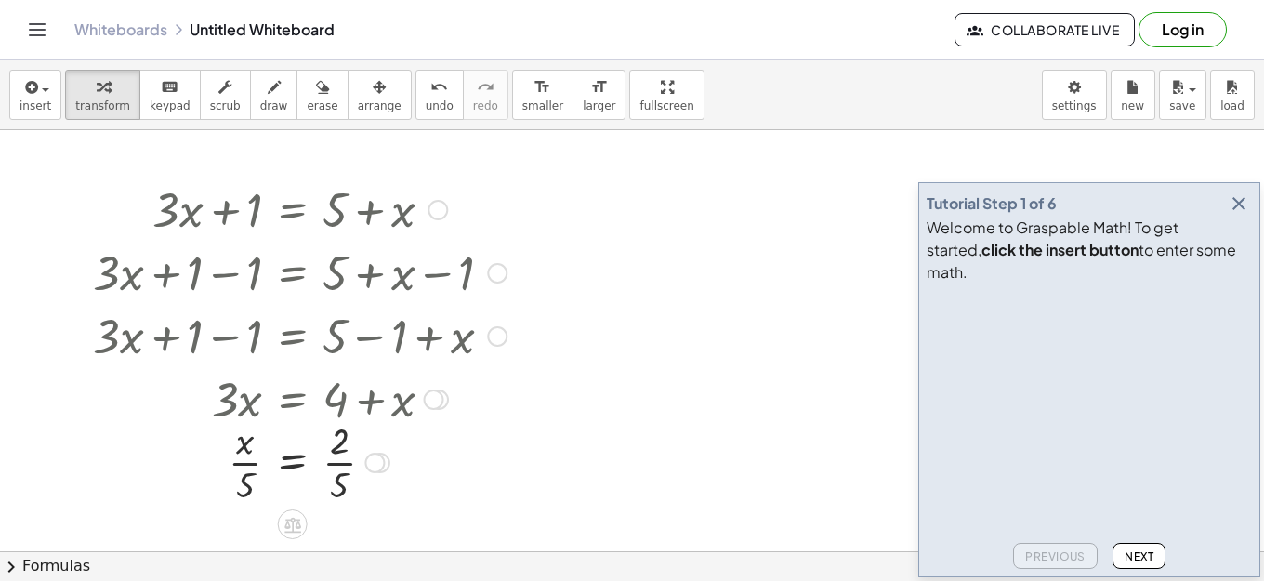
click at [329, 465] on div at bounding box center [300, 460] width 432 height 93
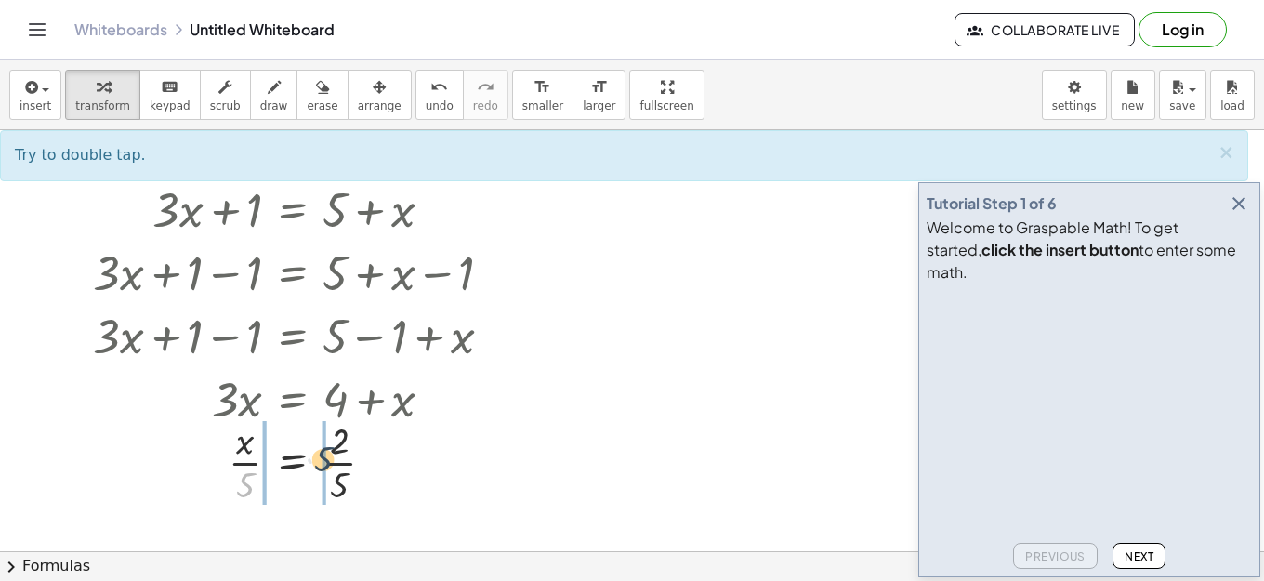
drag, startPoint x: 249, startPoint y: 489, endPoint x: 328, endPoint y: 463, distance: 83.1
click at [328, 463] on div at bounding box center [300, 460] width 432 height 93
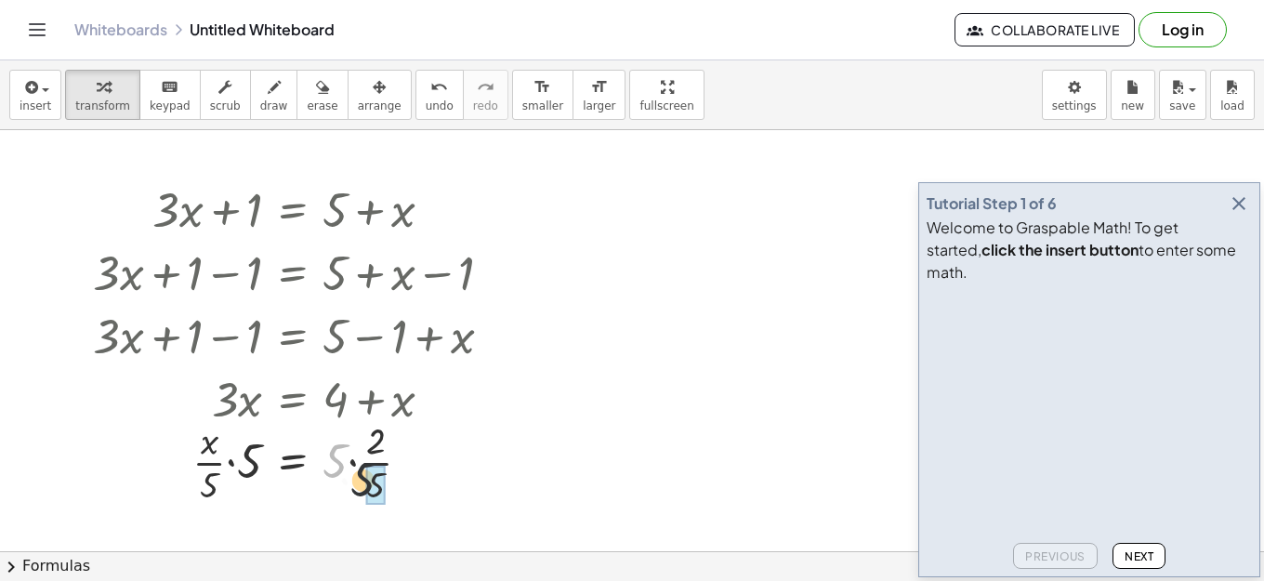
drag, startPoint x: 327, startPoint y: 467, endPoint x: 360, endPoint y: 490, distance: 40.2
click at [360, 490] on div at bounding box center [300, 460] width 432 height 93
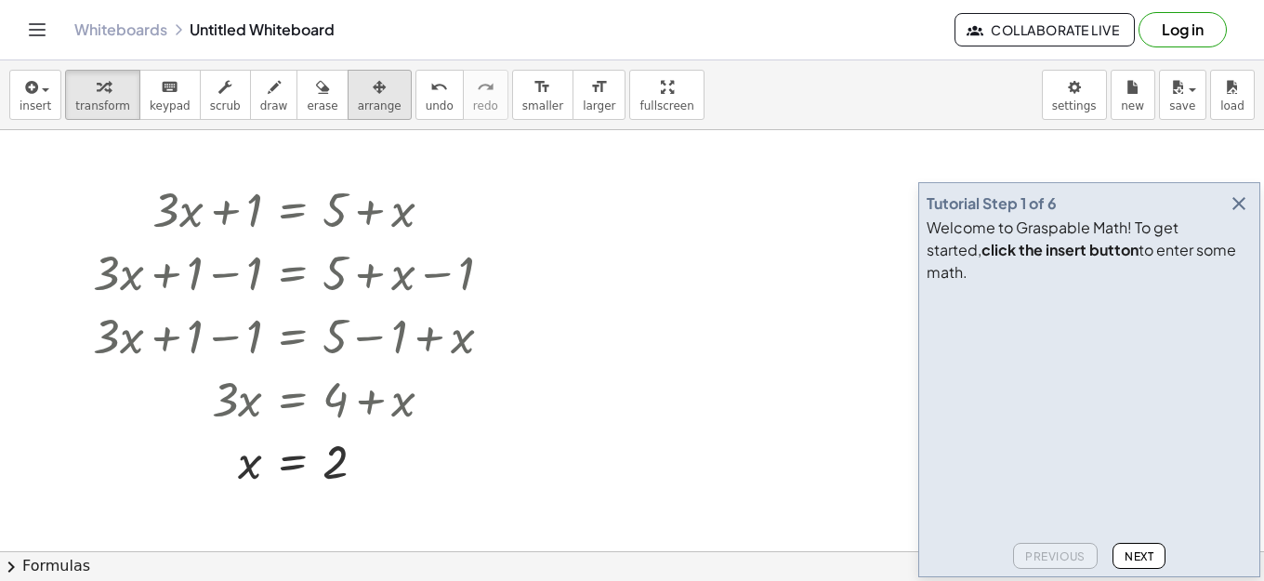
click at [373, 86] on icon "button" at bounding box center [379, 87] width 13 height 22
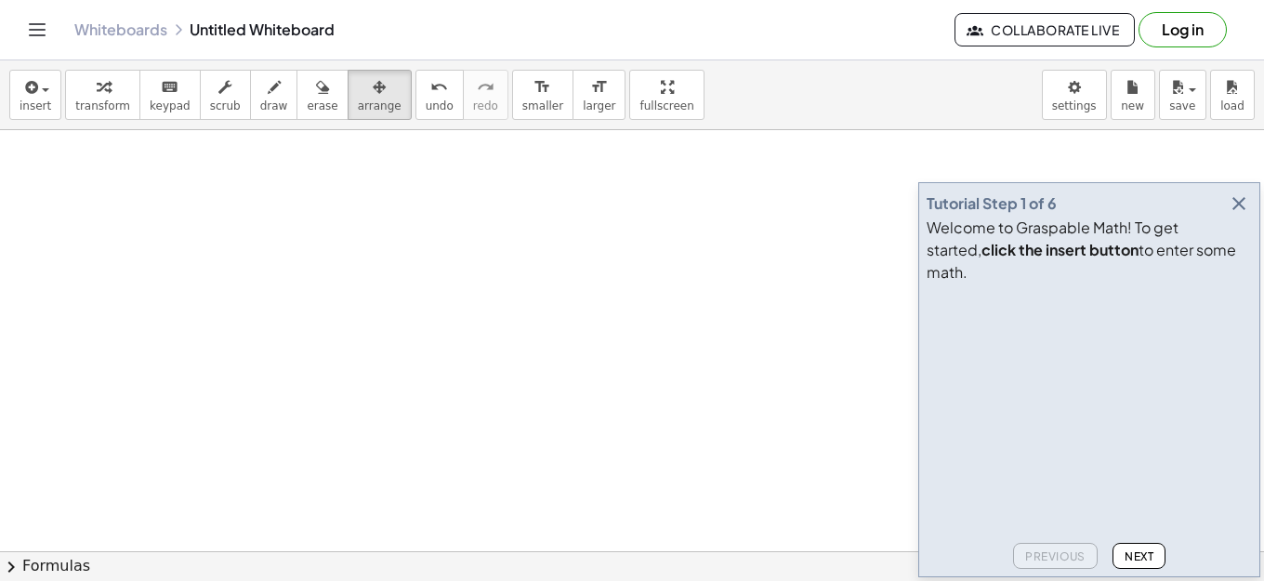
click at [1124, 549] on span "Next" at bounding box center [1138, 556] width 29 height 14
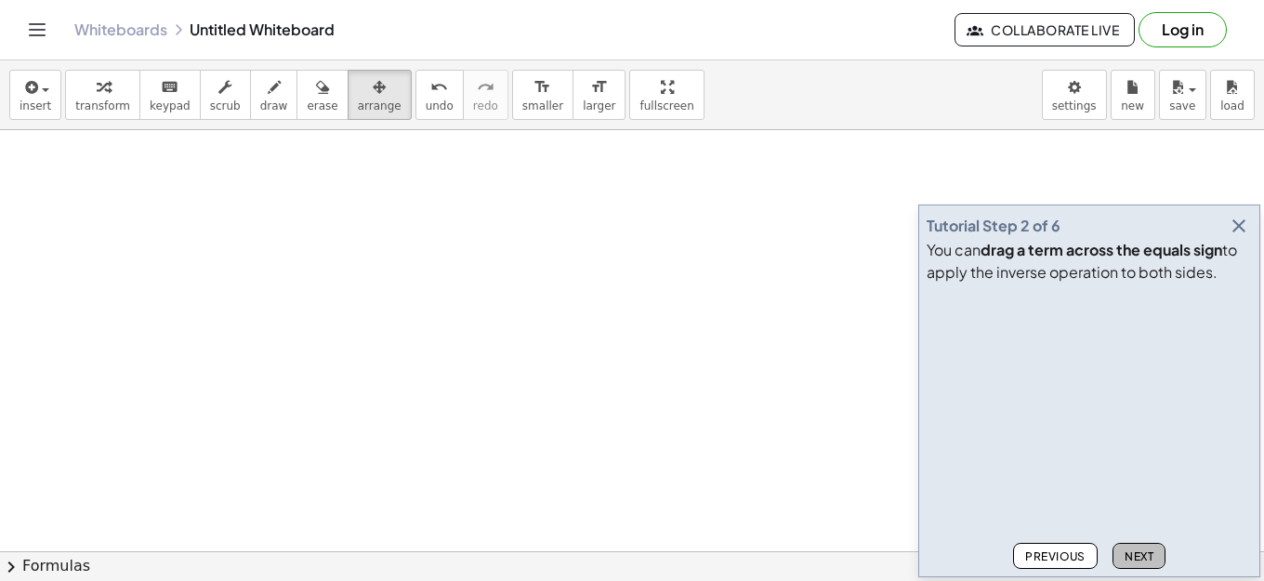
click at [1124, 549] on span "Next" at bounding box center [1138, 556] width 29 height 14
click at [1121, 543] on button "Next" at bounding box center [1138, 556] width 53 height 26
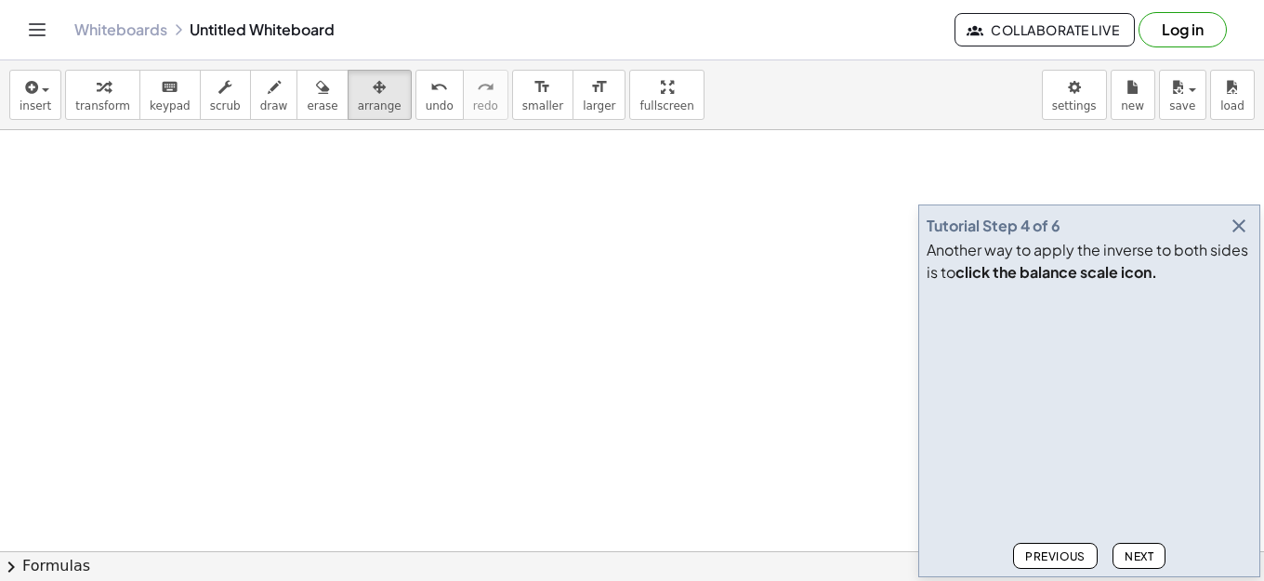
click at [1121, 543] on button "Next" at bounding box center [1138, 556] width 53 height 26
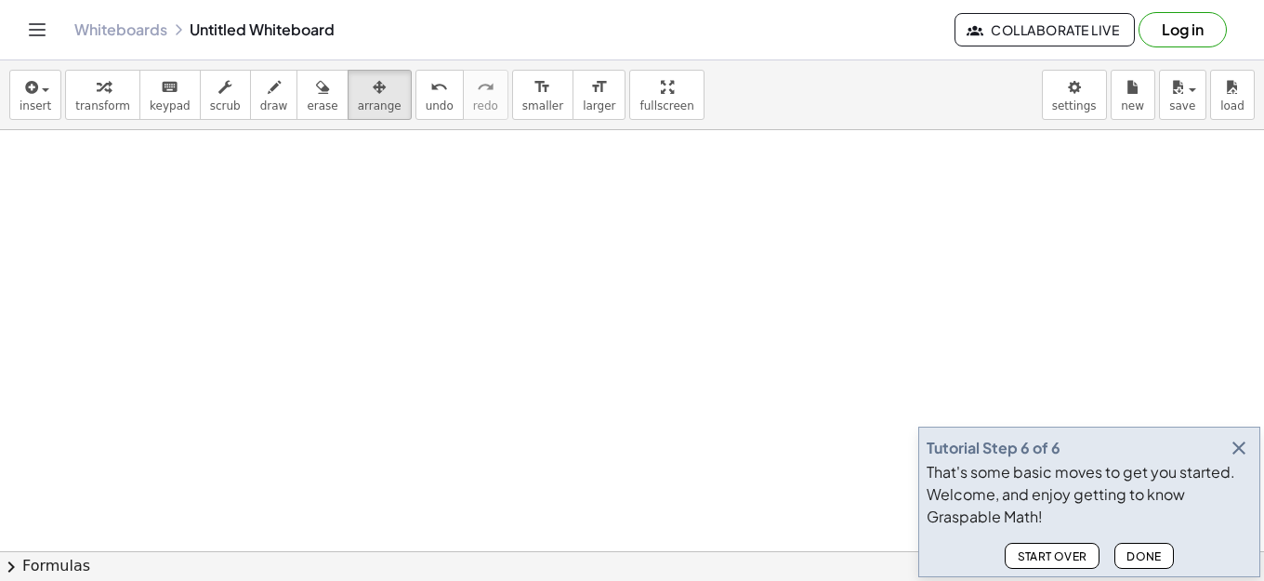
click at [1142, 554] on span "Done" at bounding box center [1143, 556] width 35 height 14
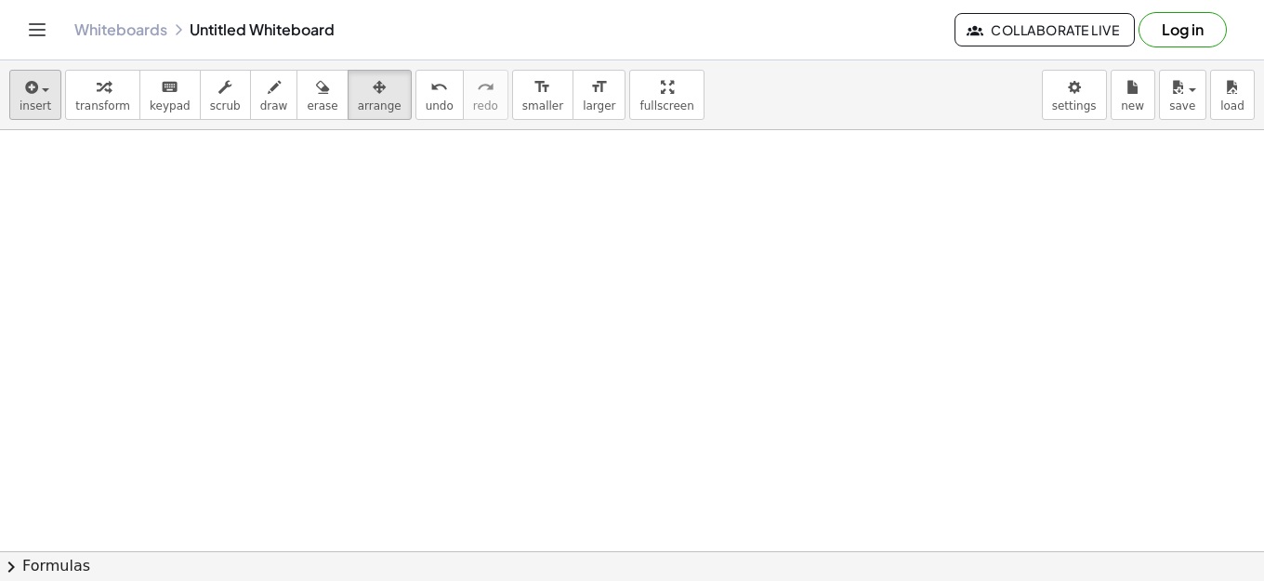
drag, startPoint x: 25, startPoint y: 130, endPoint x: 30, endPoint y: 101, distance: 29.2
click at [25, 125] on div "insert select one: Math Expression Function Text Youtube Video Graphing Geometr…" at bounding box center [632, 320] width 1264 height 520
click at [30, 101] on span "insert" at bounding box center [36, 105] width 32 height 13
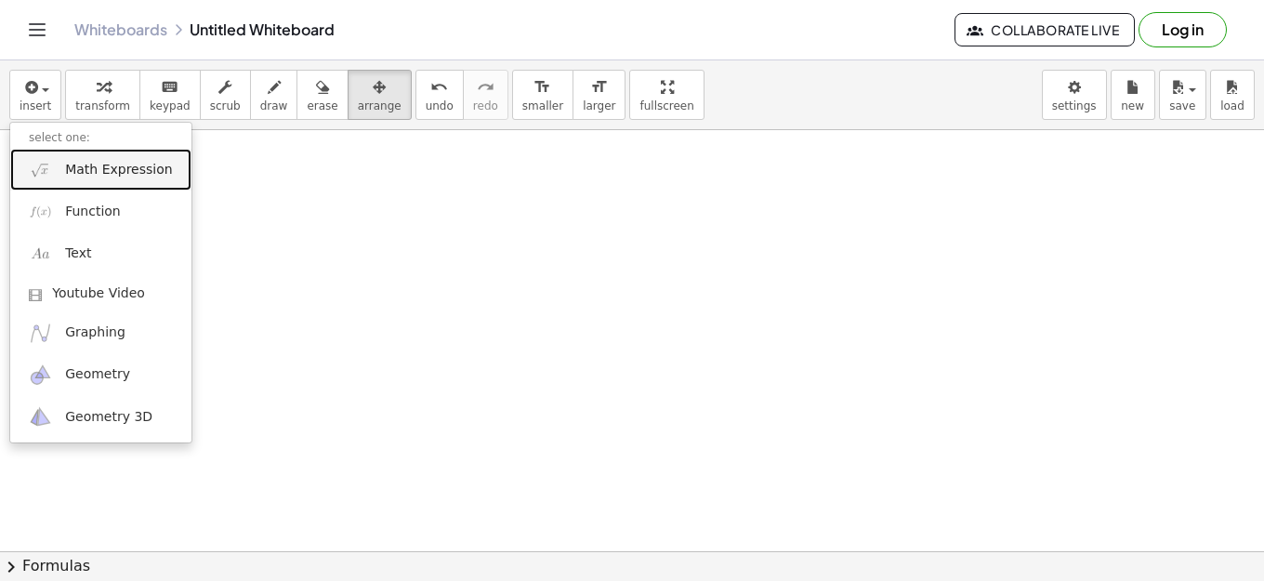
click at [102, 170] on span "Math Expression" at bounding box center [118, 170] width 107 height 19
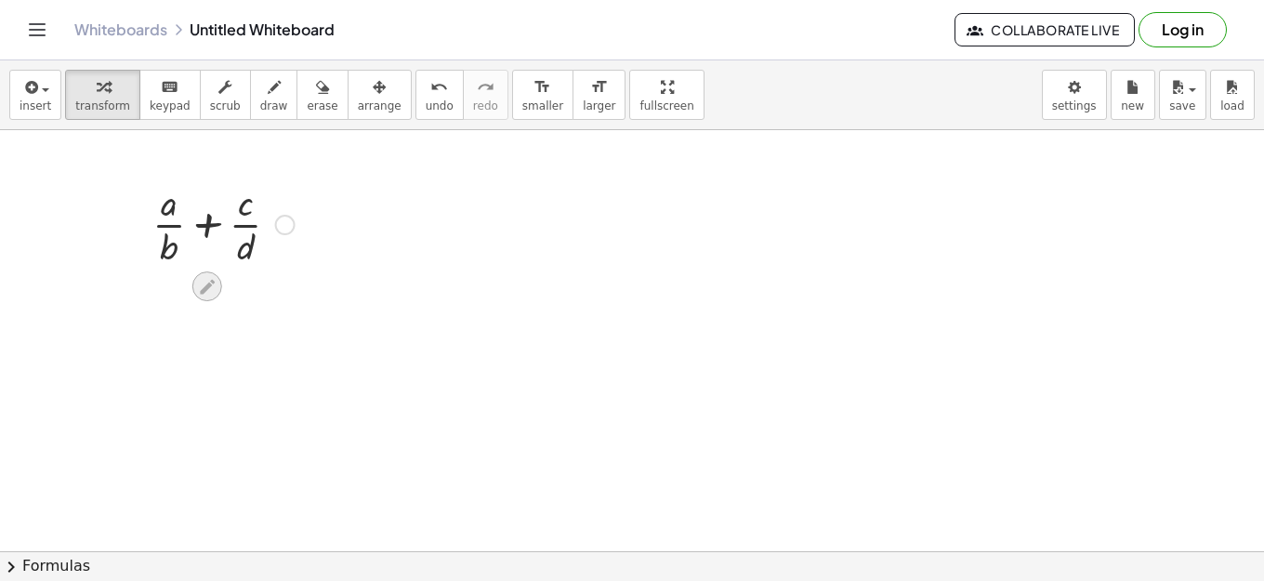
click at [208, 281] on icon at bounding box center [207, 287] width 20 height 20
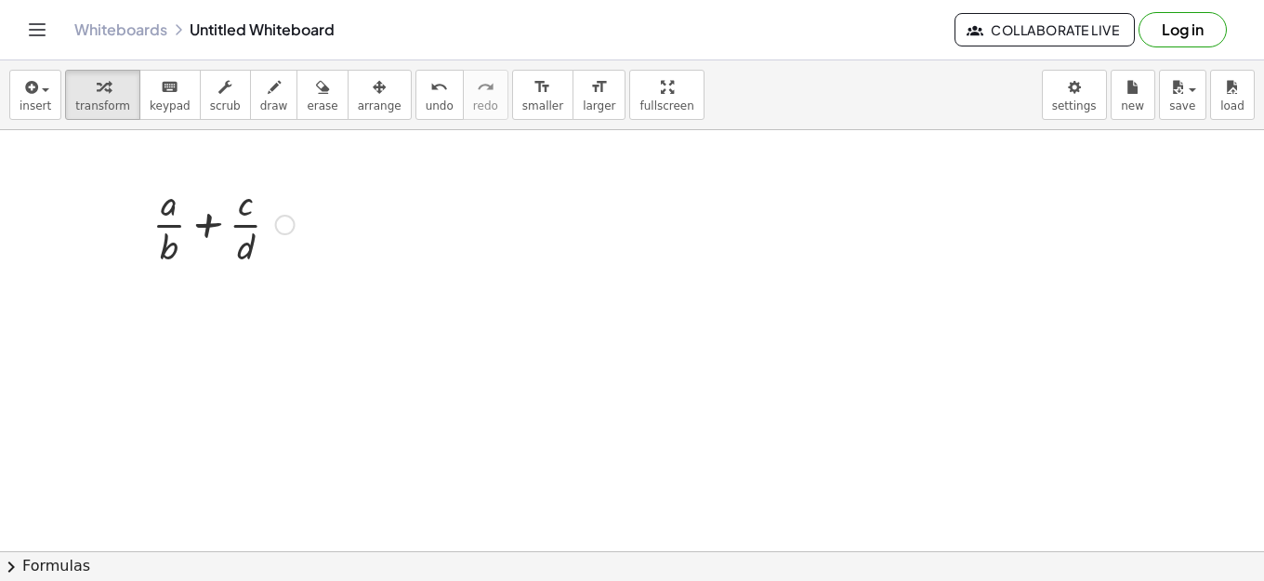
click at [225, 216] on div at bounding box center [223, 223] width 161 height 93
click at [207, 226] on div at bounding box center [223, 223] width 161 height 93
click at [207, 226] on div at bounding box center [223, 223] width 196 height 93
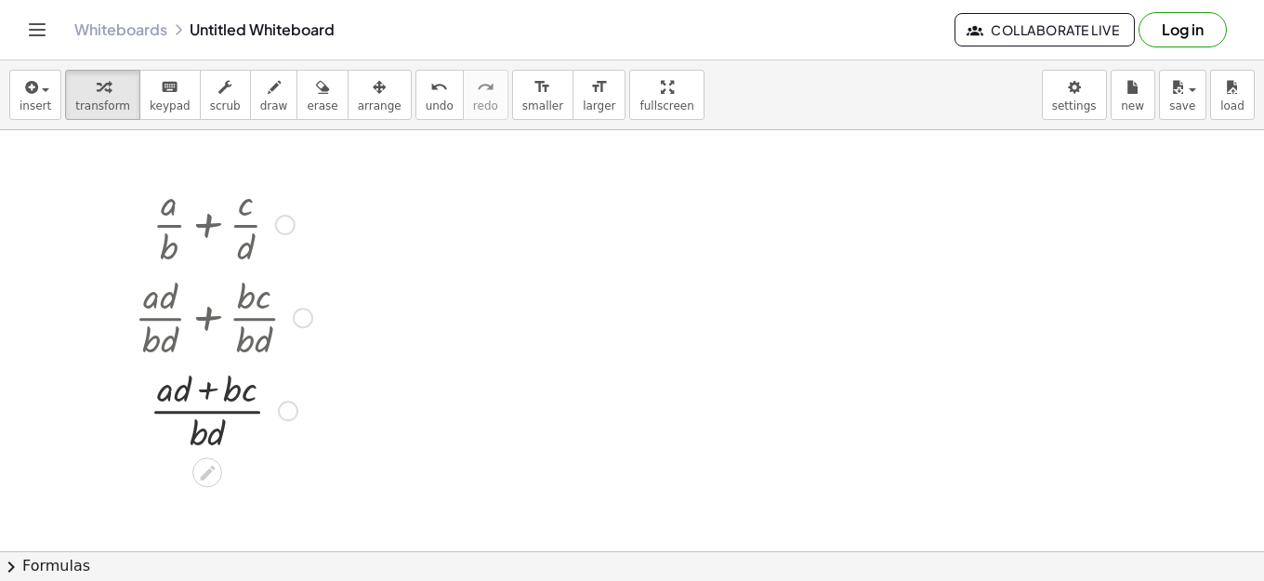
click at [194, 433] on div at bounding box center [223, 408] width 196 height 93
click at [214, 399] on div at bounding box center [223, 408] width 196 height 93
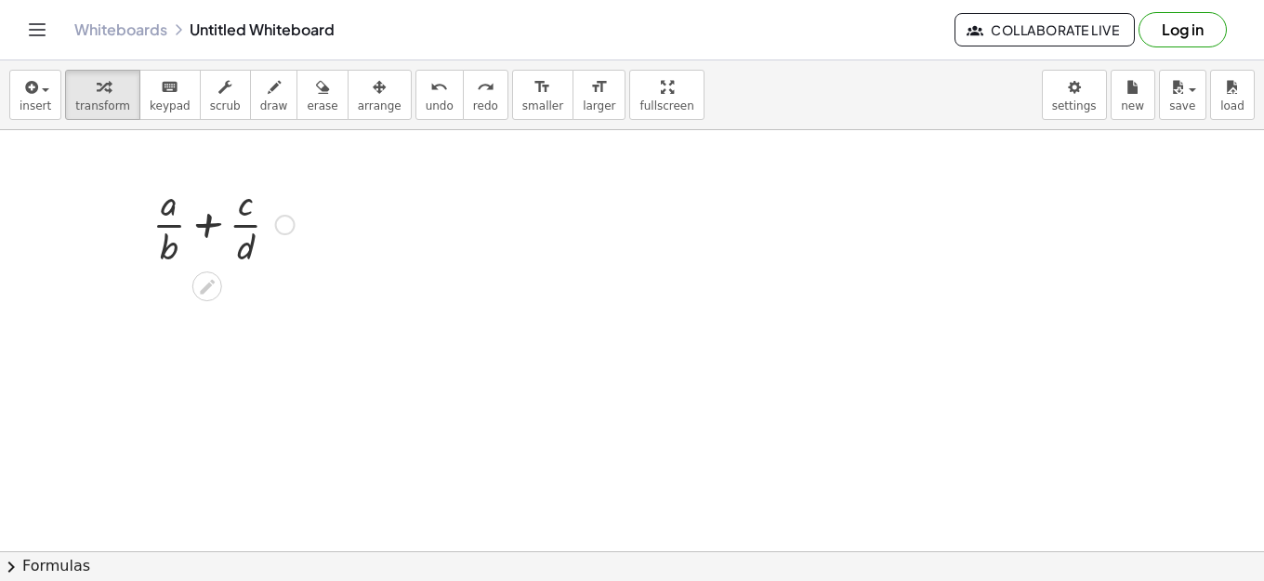
click at [273, 231] on div at bounding box center [223, 223] width 161 height 93
click at [282, 229] on div at bounding box center [285, 225] width 20 height 20
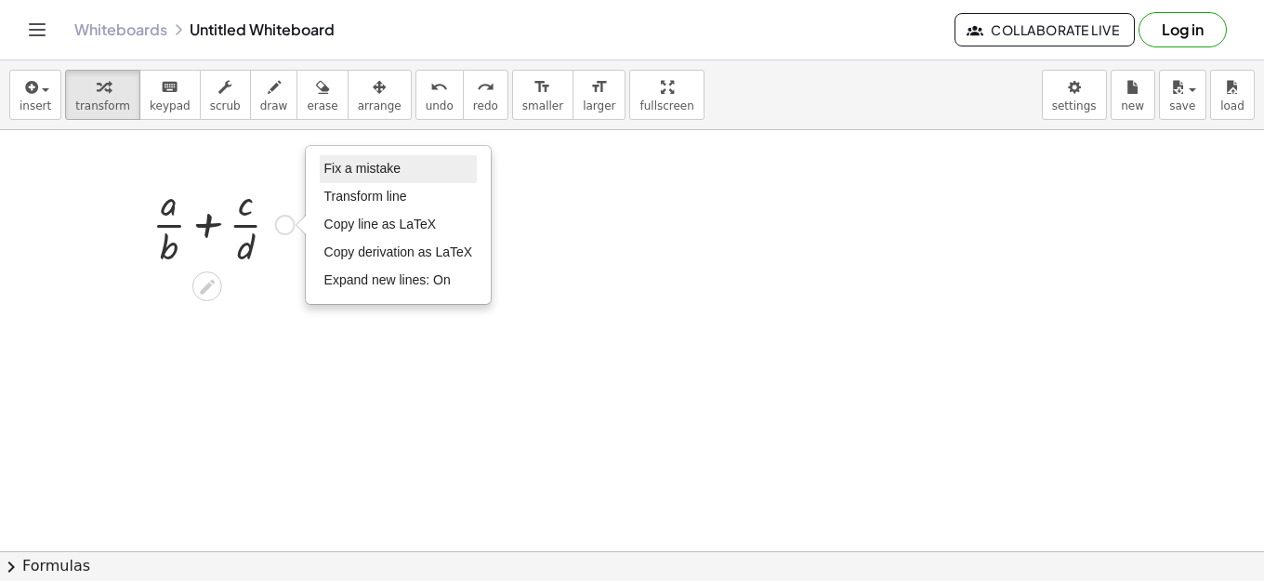
click at [360, 175] on span "Fix a mistake" at bounding box center [362, 168] width 76 height 15
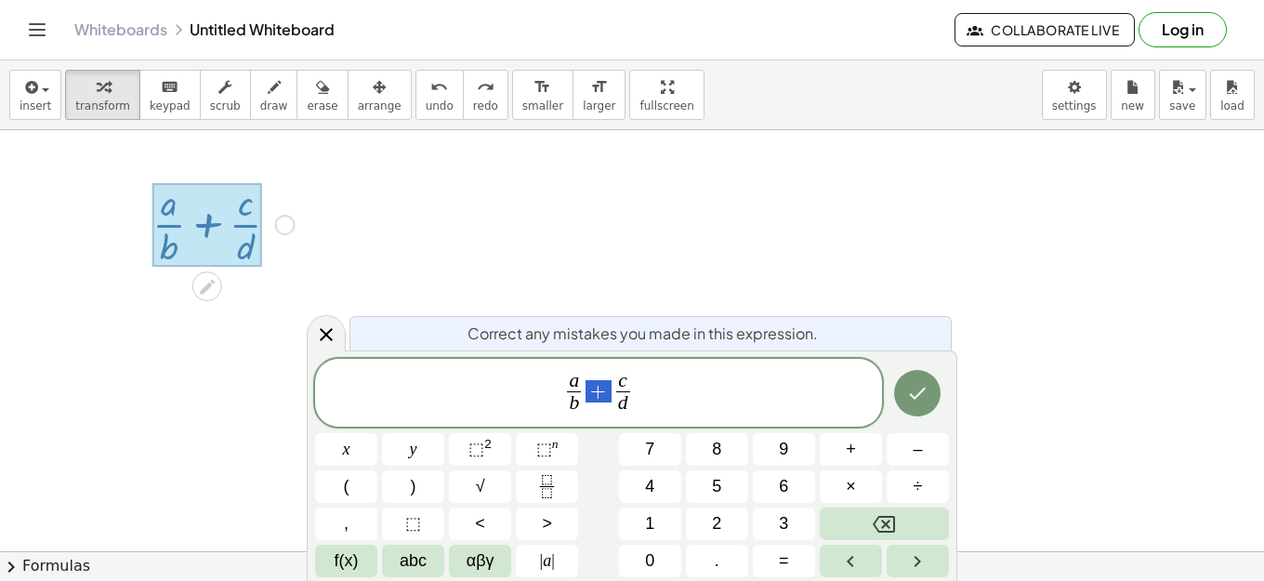
drag, startPoint x: 589, startPoint y: 395, endPoint x: 603, endPoint y: 397, distance: 14.1
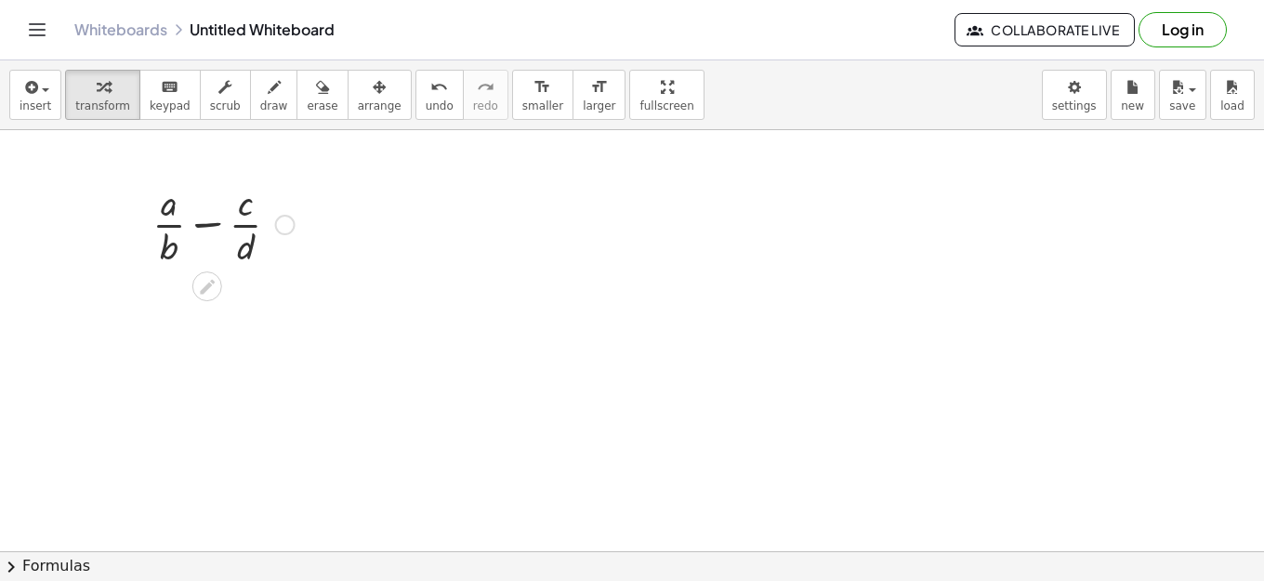
click at [216, 228] on div at bounding box center [223, 223] width 161 height 93
click at [216, 228] on div at bounding box center [223, 223] width 196 height 93
